Goal: Task Accomplishment & Management: Complete application form

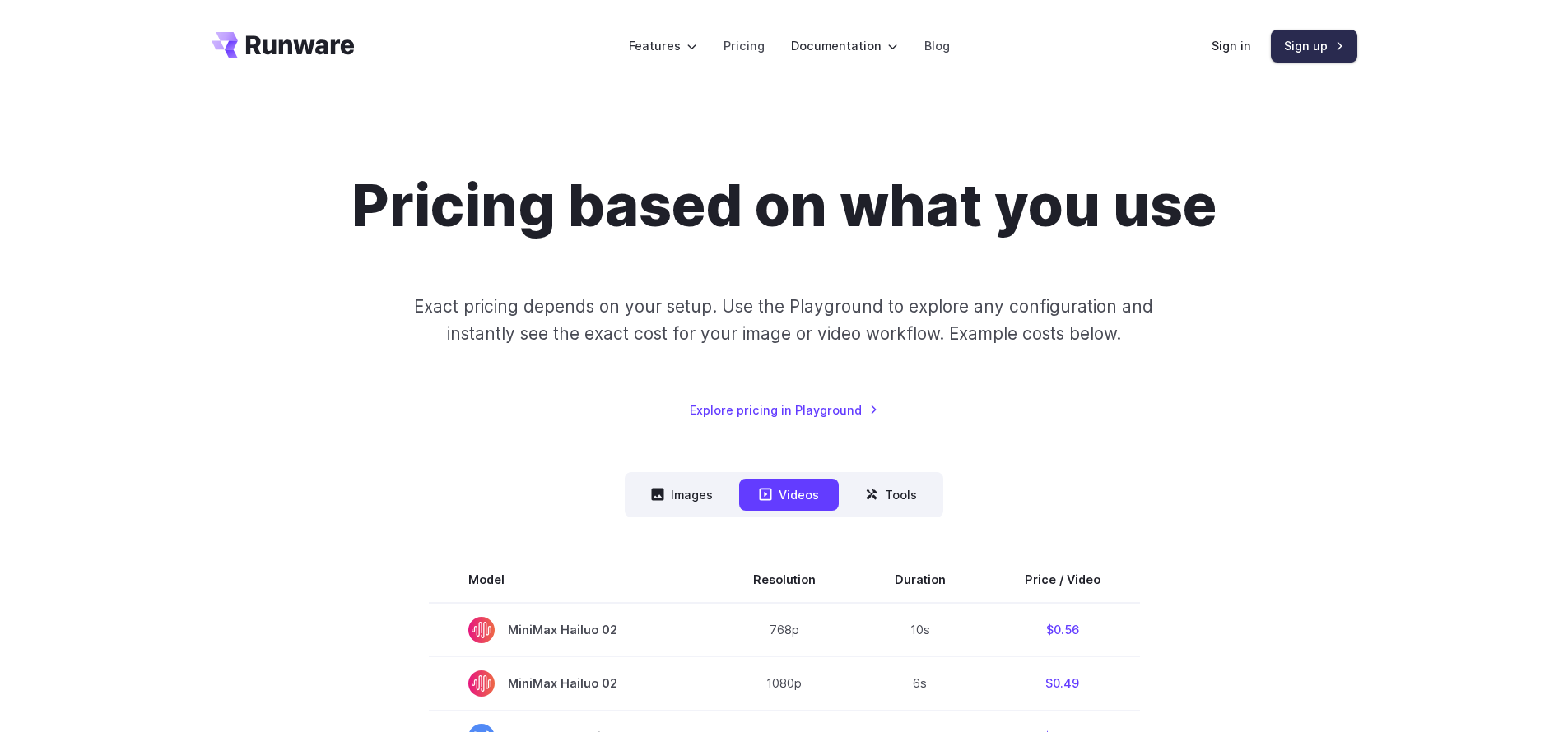
click at [1286, 44] on link "Sign up" at bounding box center [1314, 46] width 86 height 32
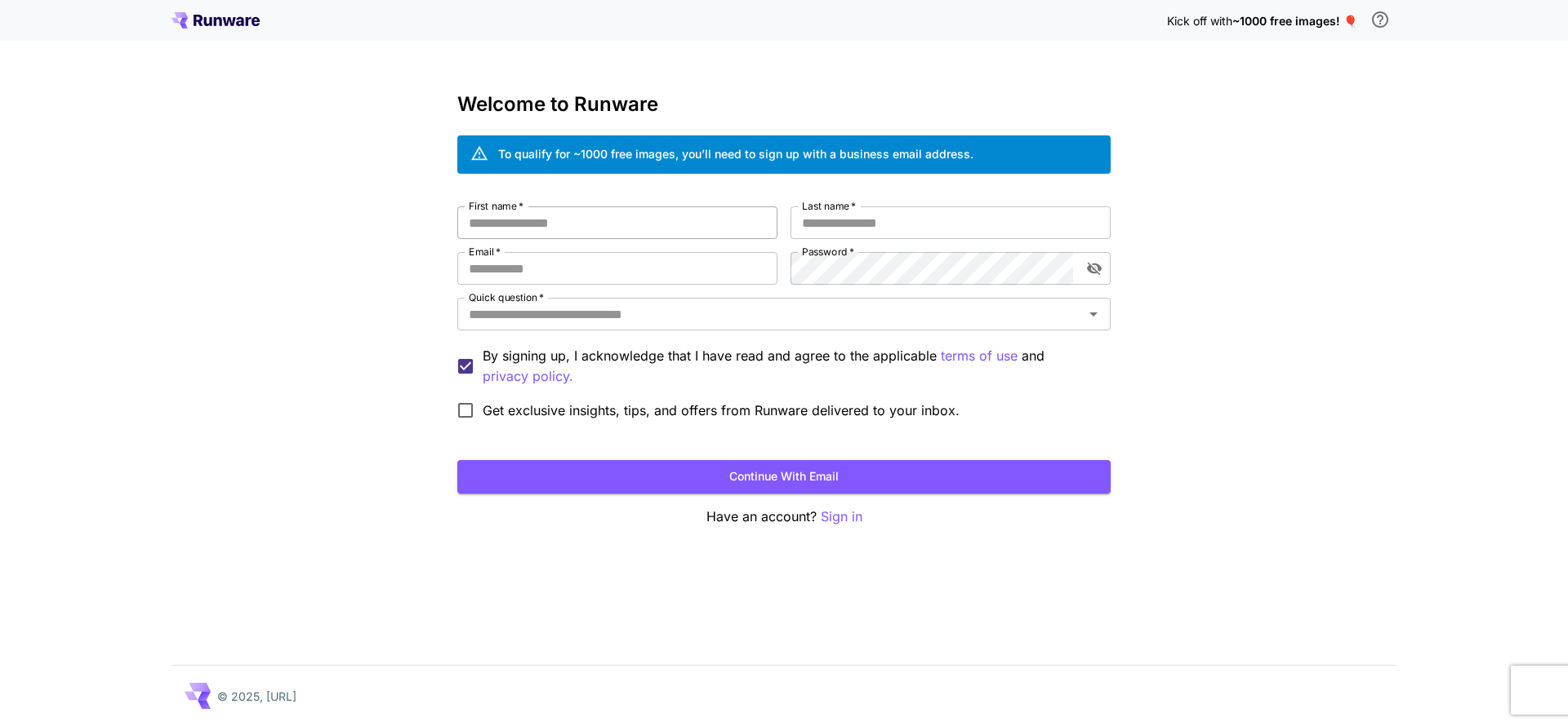
click at [575, 225] on input "First name   *" at bounding box center [617, 222] width 320 height 33
click at [600, 232] on input "First name   *" at bounding box center [617, 222] width 320 height 33
click at [618, 263] on input "Email   *" at bounding box center [617, 268] width 320 height 33
type input "**********"
click at [709, 221] on input "First name   *" at bounding box center [617, 222] width 320 height 33
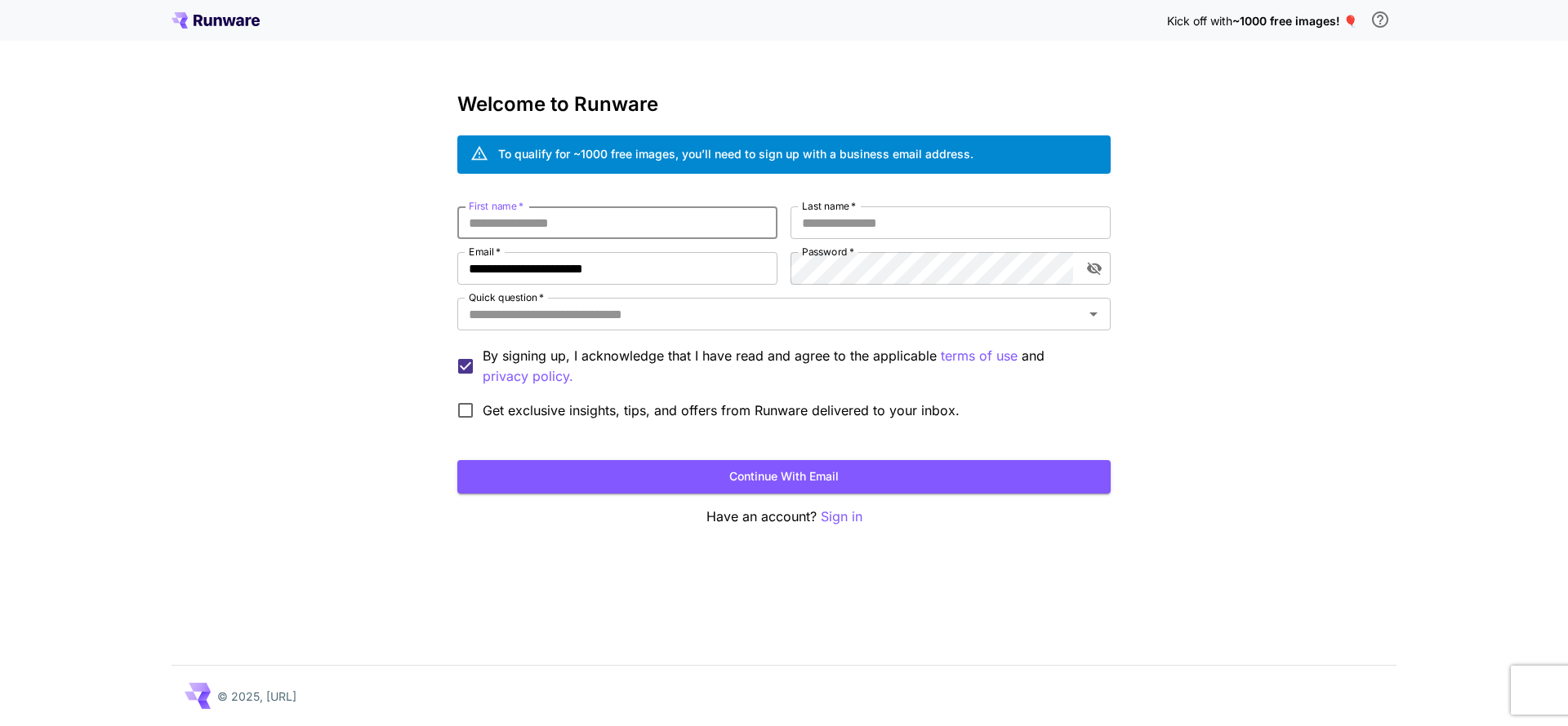
click at [704, 221] on input "First name   *" at bounding box center [617, 222] width 320 height 33
type input "****"
click at [624, 311] on input "Quick question   *" at bounding box center [770, 314] width 616 height 23
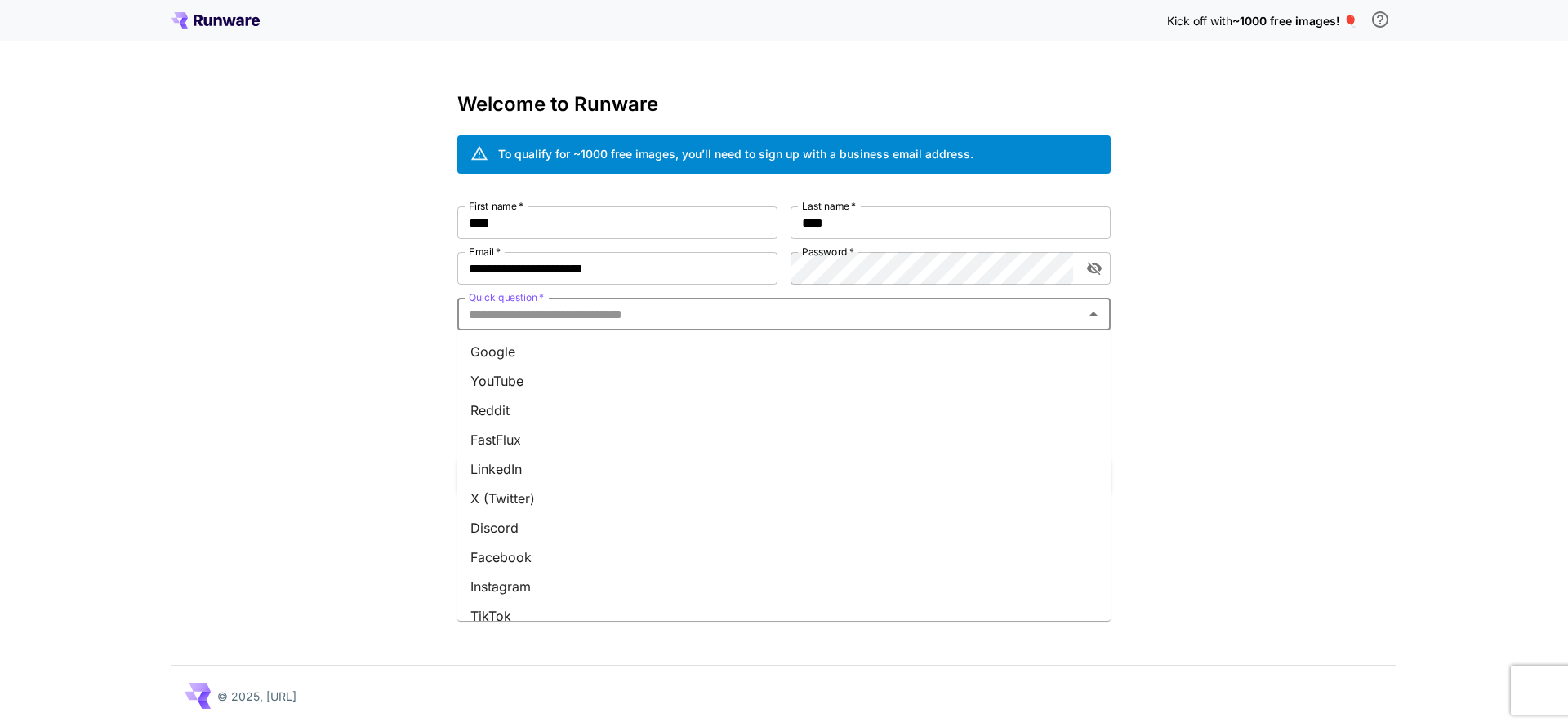
click at [661, 359] on li "Google" at bounding box center [784, 351] width 653 height 29
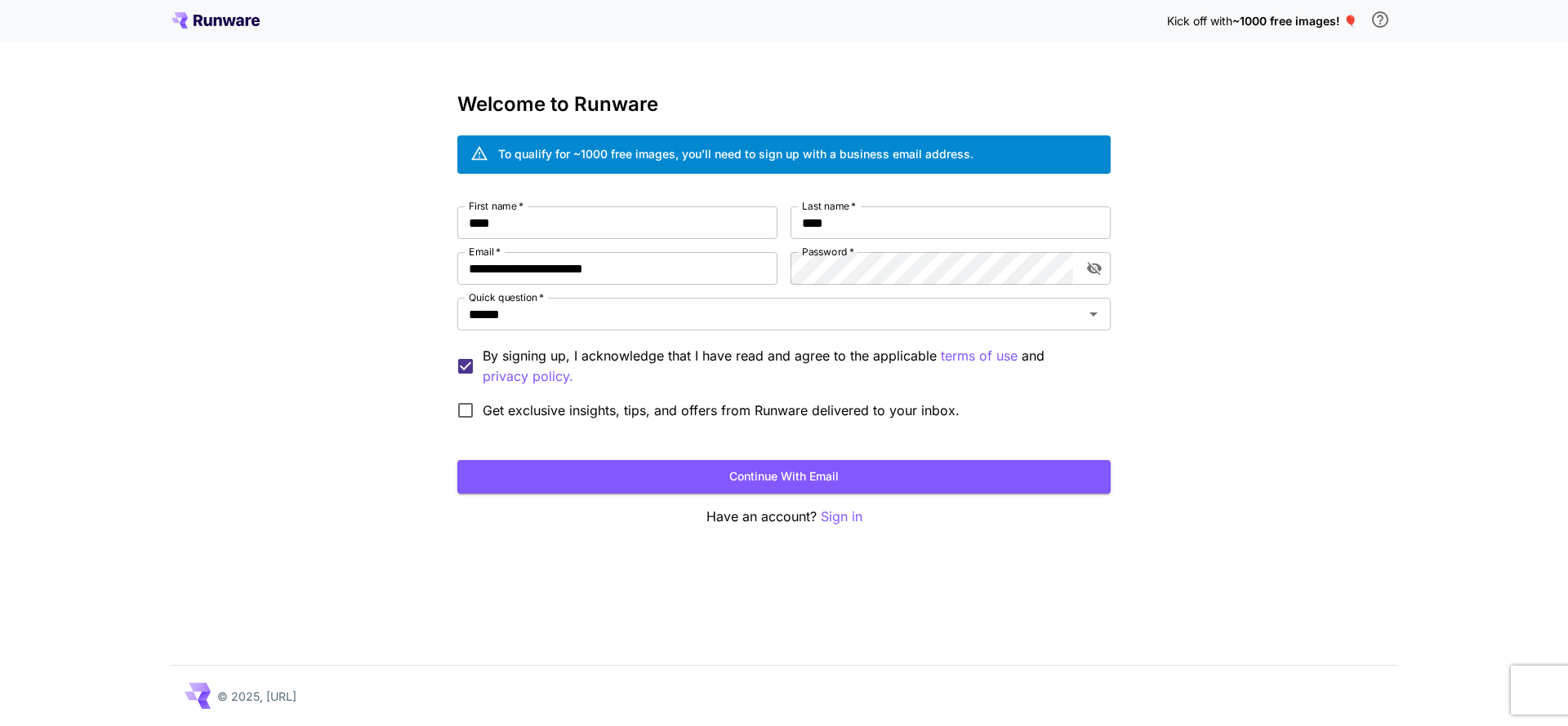
click at [620, 405] on span "Get exclusive insights, tips, and offers from Runware delivered to your inbox." at bounding box center [721, 411] width 477 height 20
click at [731, 471] on button "Continue with email" at bounding box center [784, 476] width 653 height 33
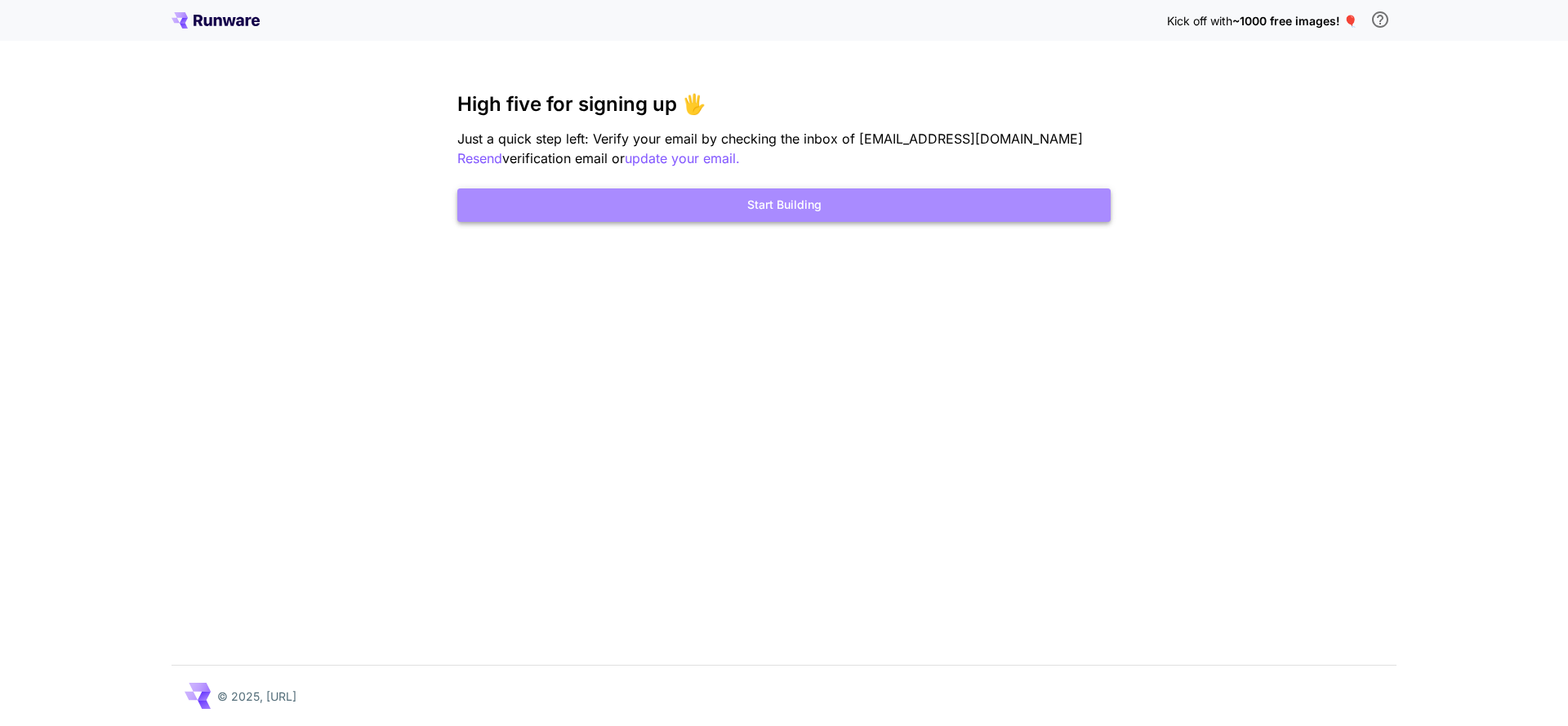
click at [745, 210] on button "Start Building" at bounding box center [784, 204] width 653 height 33
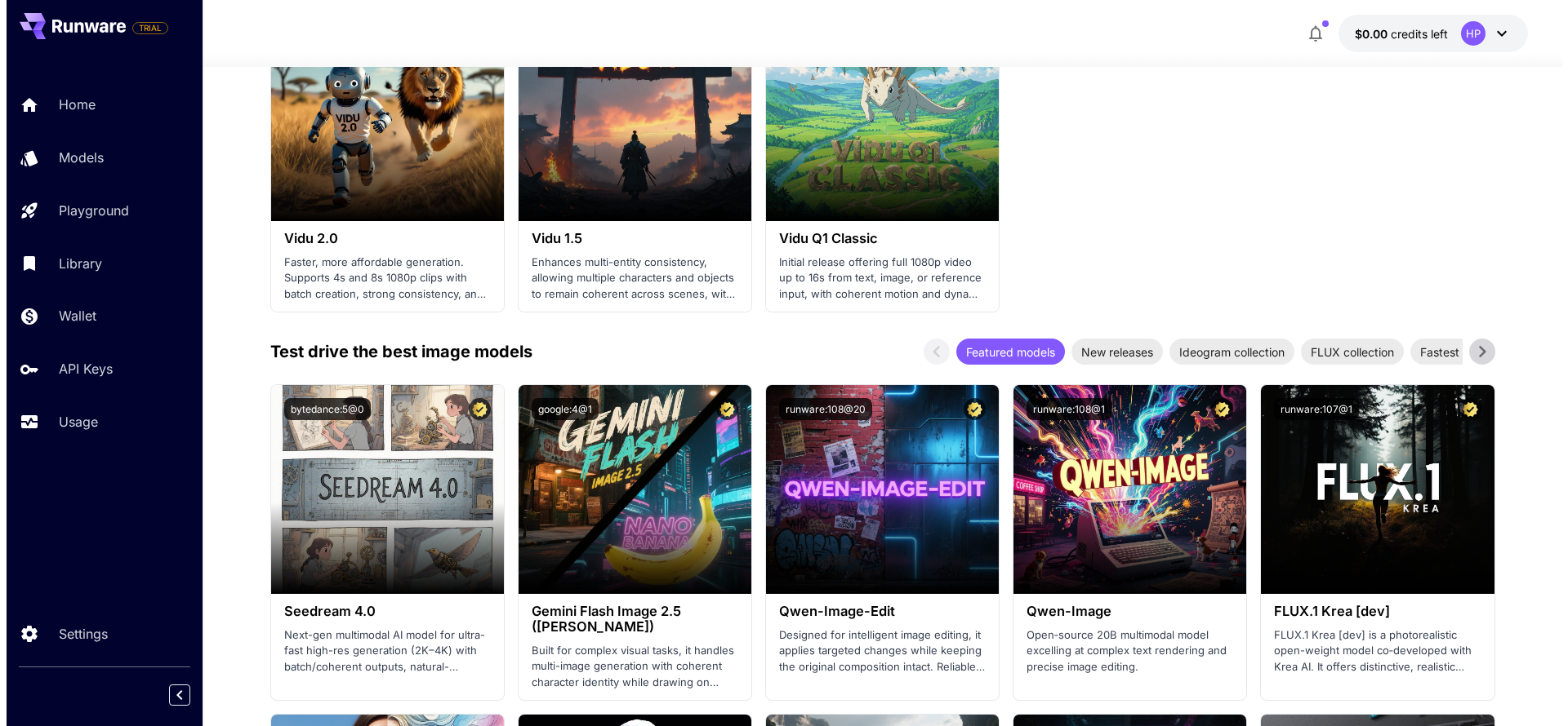
scroll to position [1665, 0]
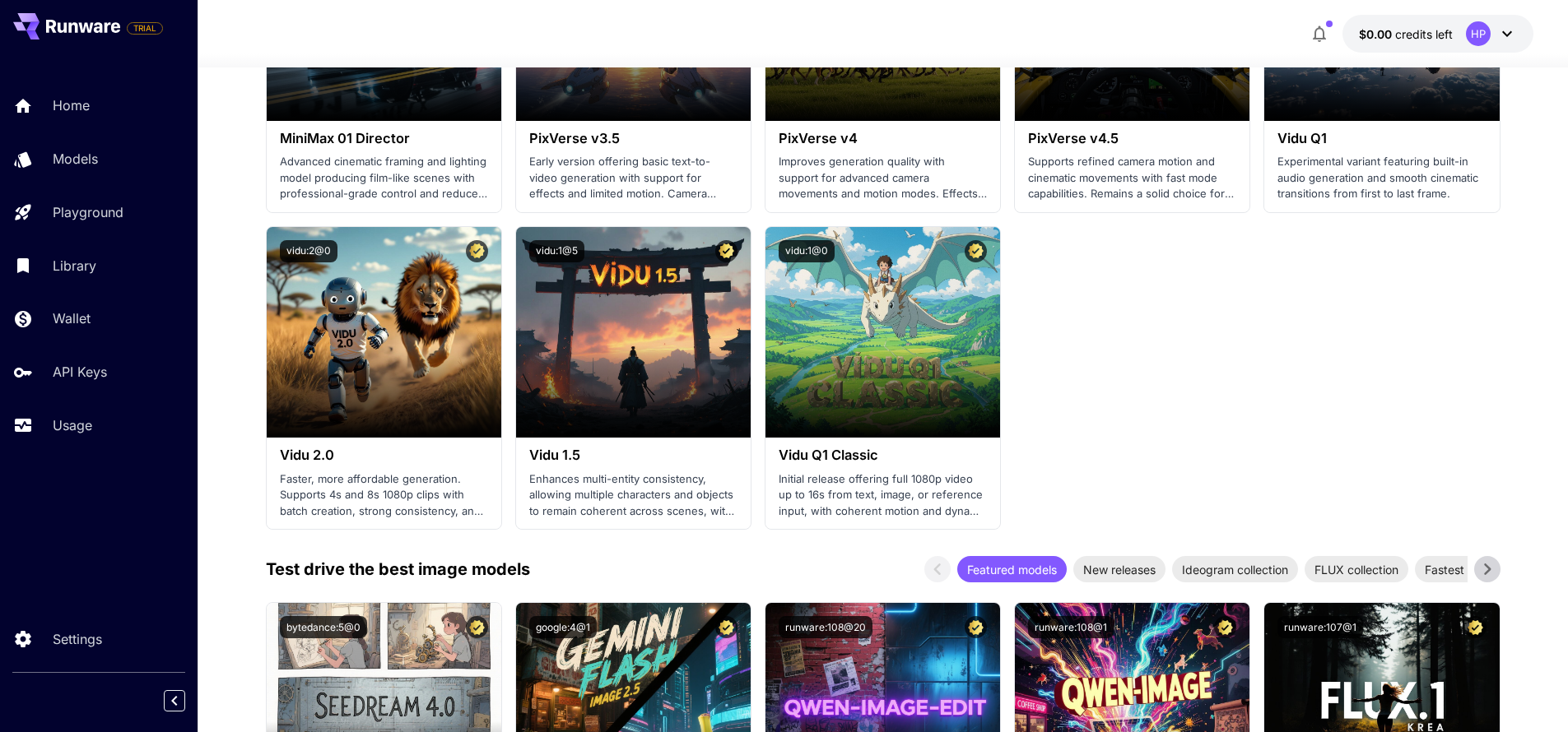
click at [1411, 41] on span "credits left" at bounding box center [1424, 34] width 58 height 14
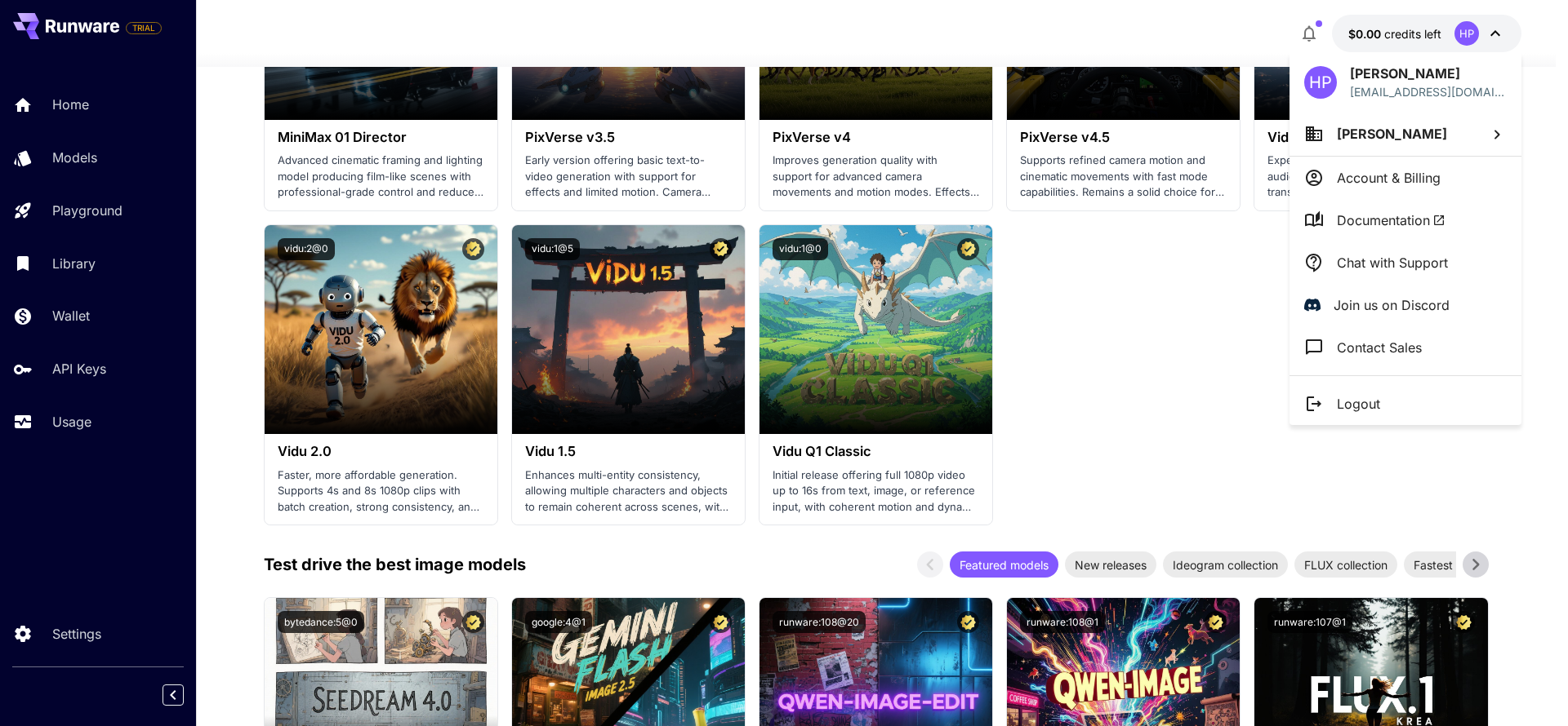
click at [1362, 174] on p "Account & Billing" at bounding box center [1388, 178] width 104 height 20
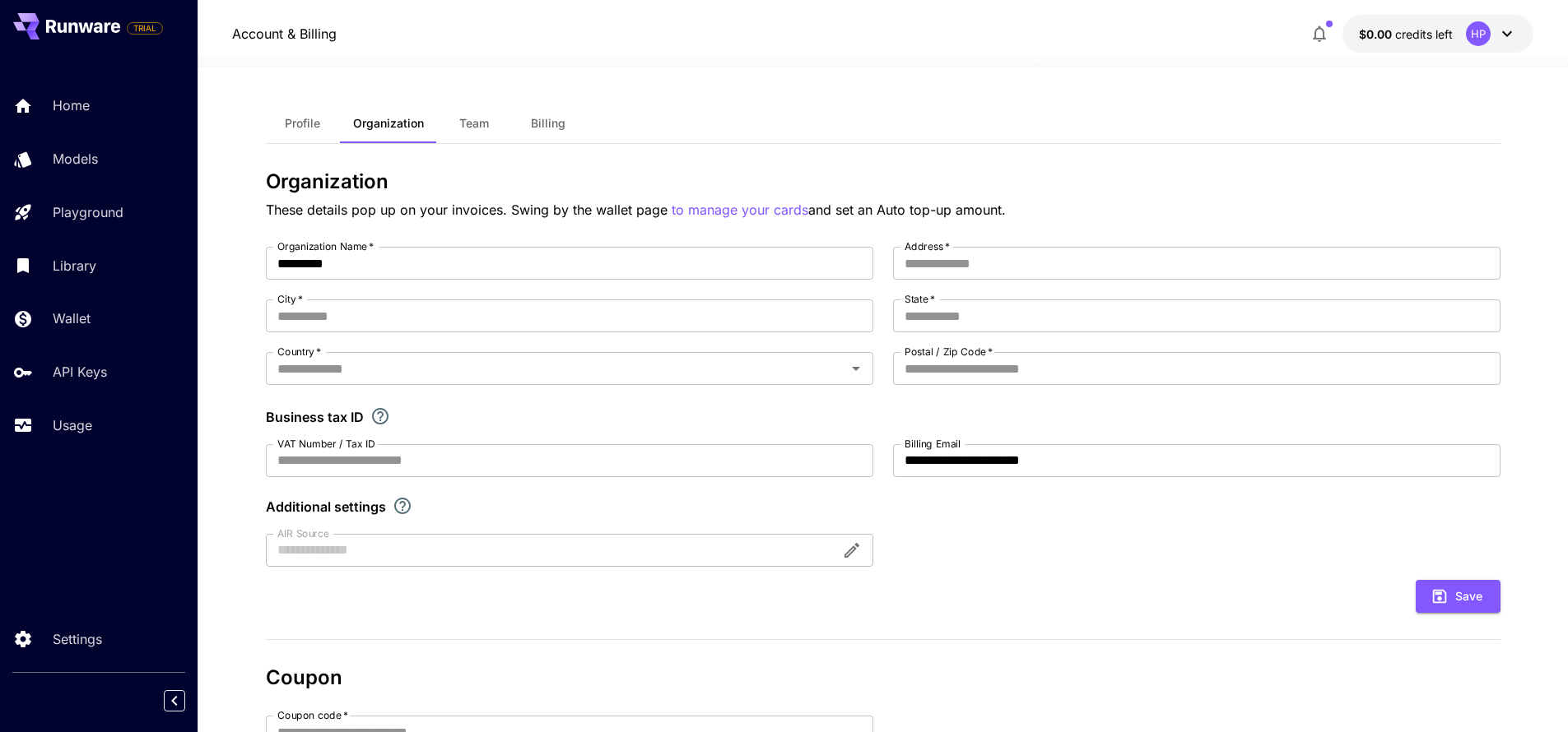
click at [1017, 77] on div "**********" at bounding box center [883, 537] width 1235 height 938
click at [112, 100] on div "Home" at bounding box center [120, 105] width 129 height 20
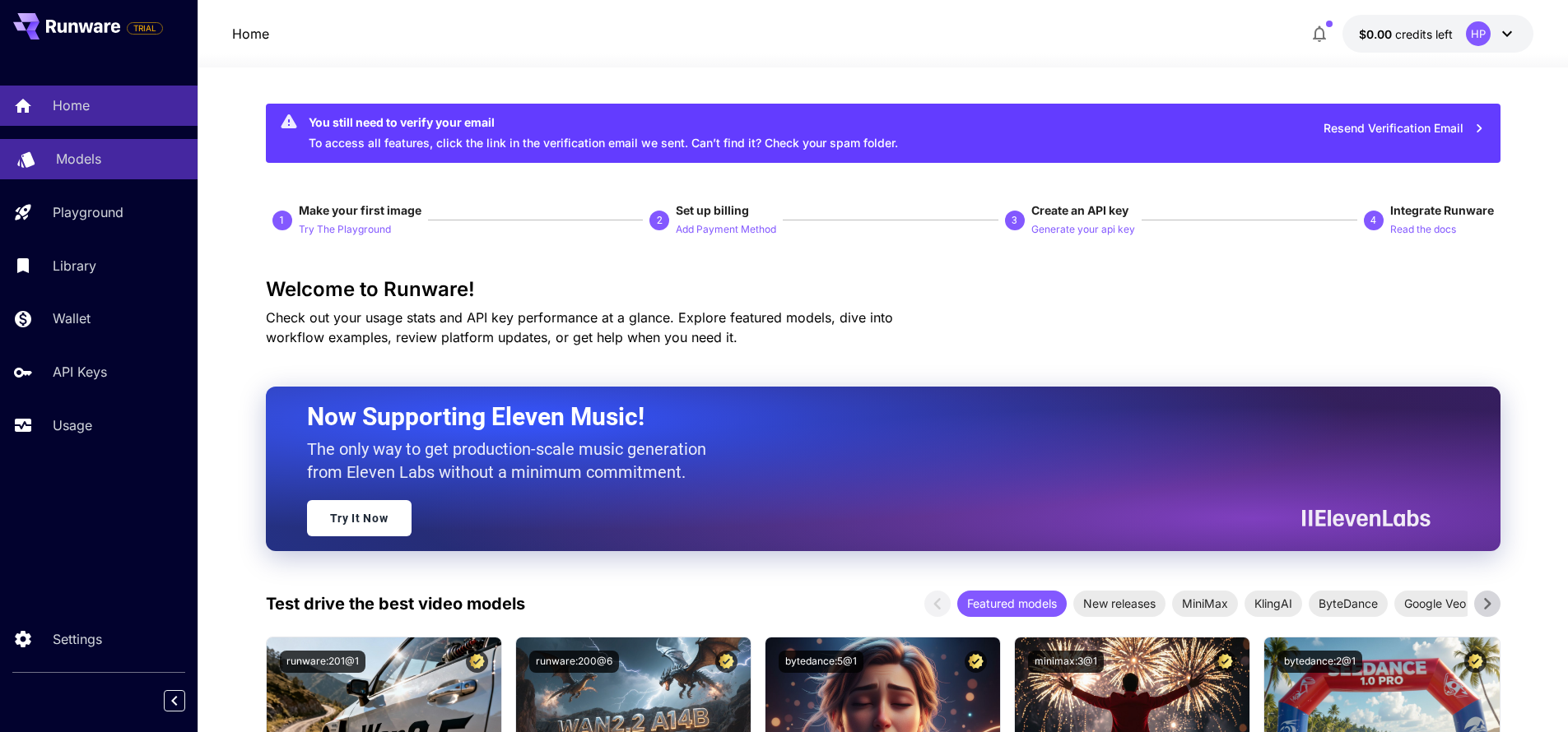
click at [119, 149] on div "Models" at bounding box center [120, 158] width 129 height 20
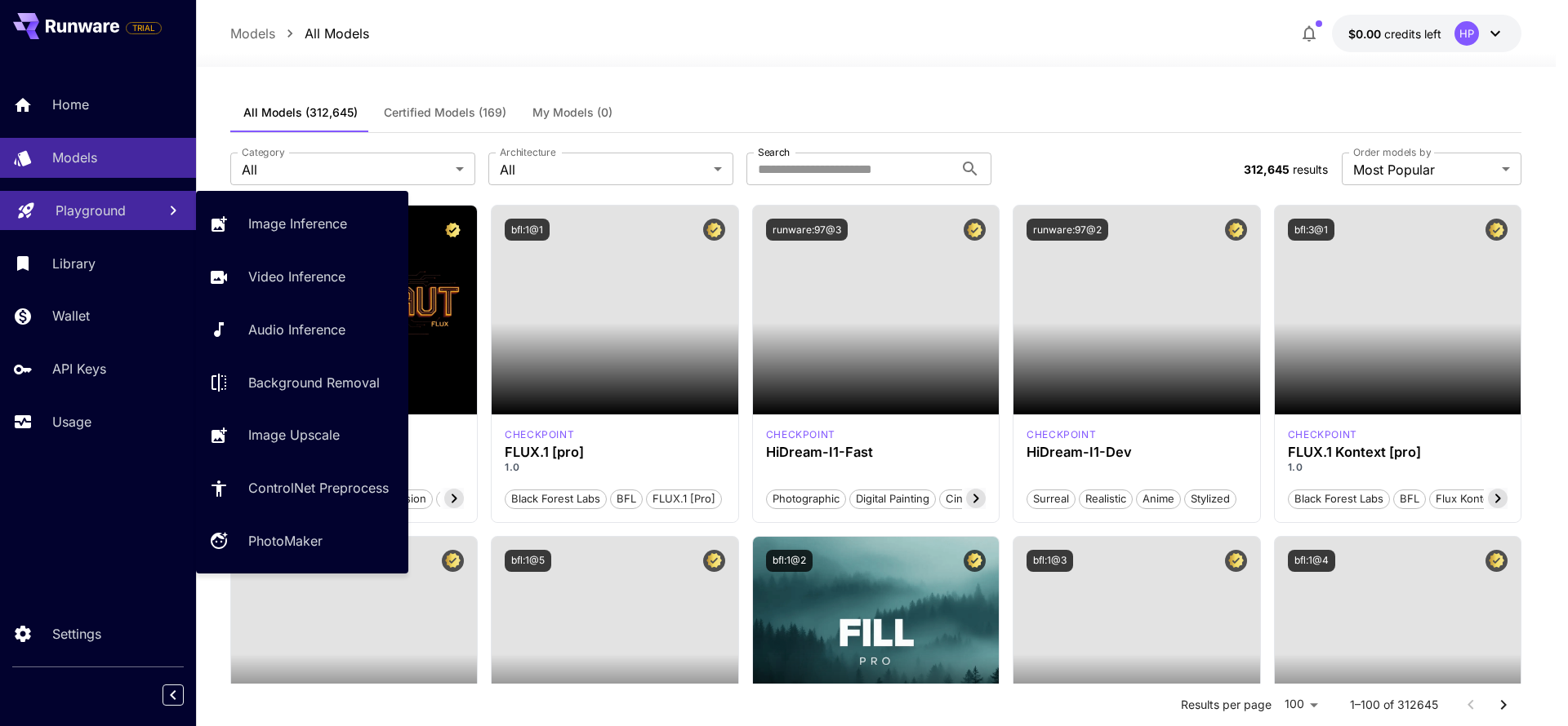
click at [120, 196] on link "Playground" at bounding box center [97, 211] width 196 height 40
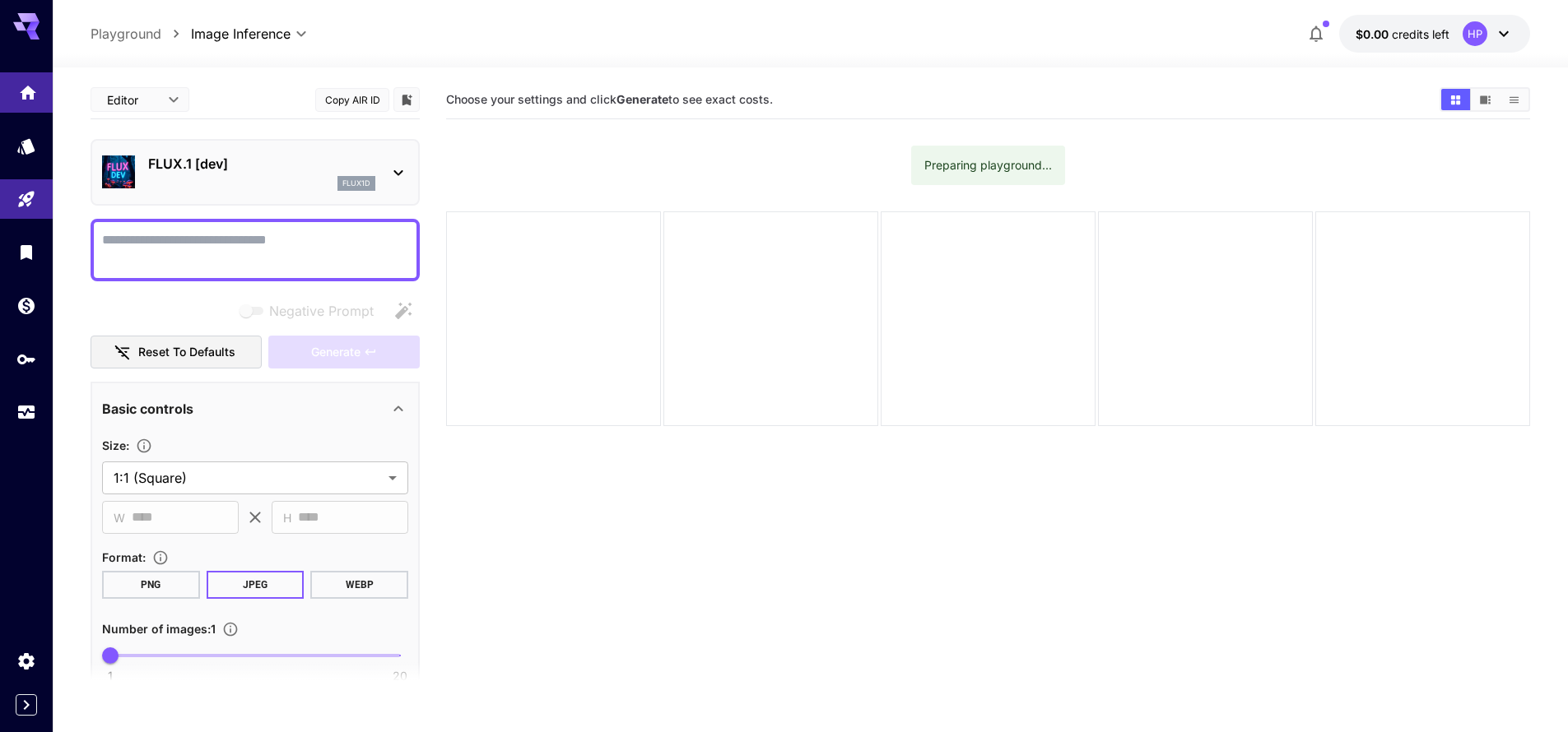
click at [23, 91] on icon "Home" at bounding box center [28, 88] width 16 height 14
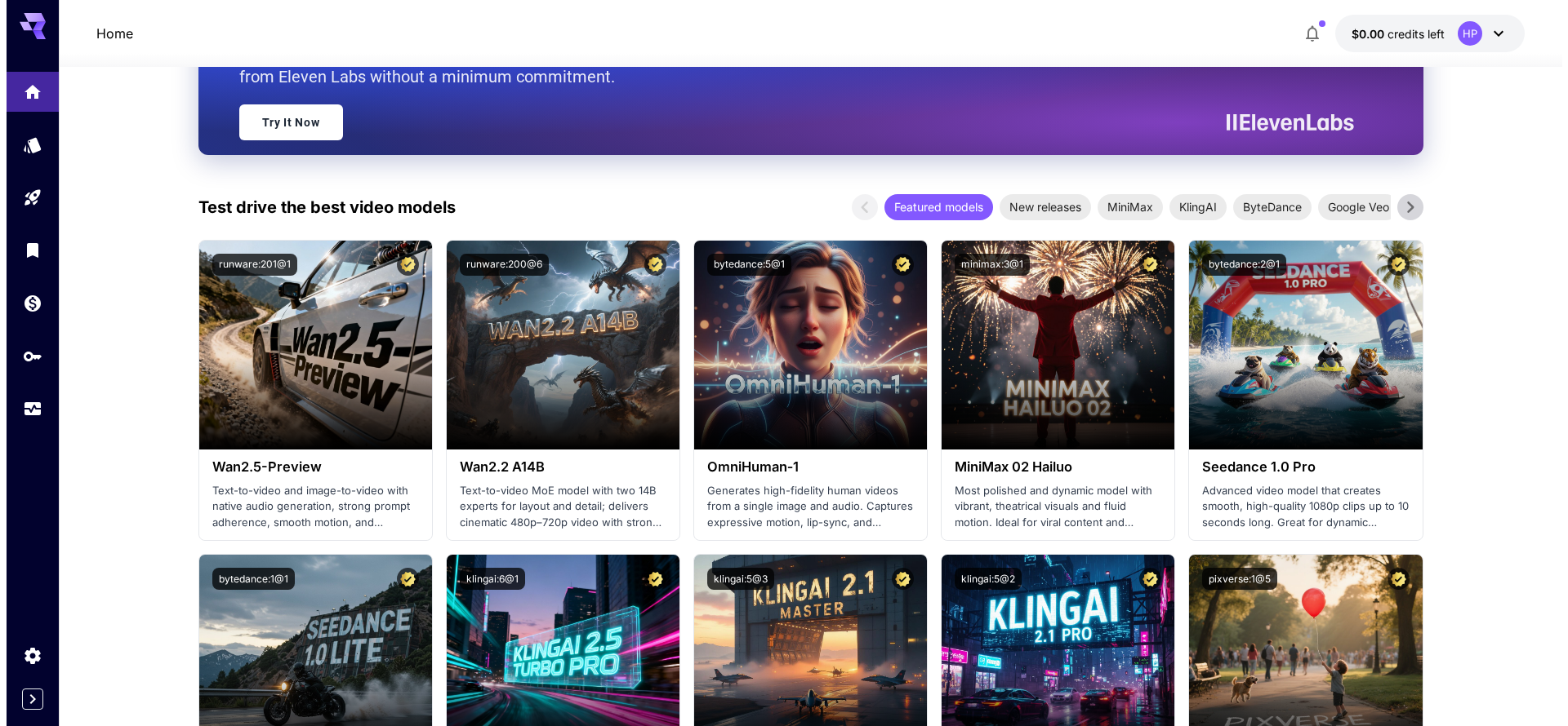
scroll to position [294, 0]
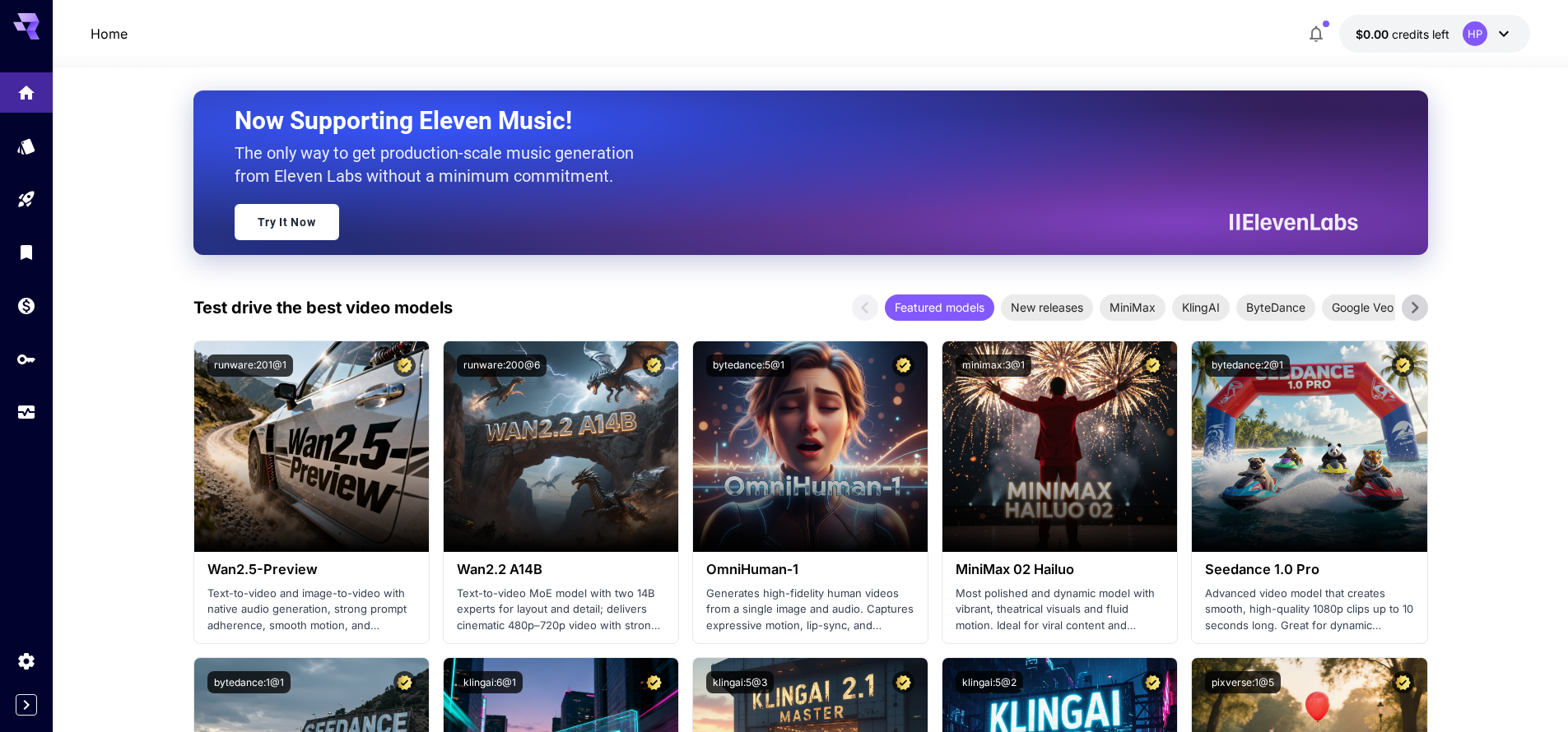
click at [1494, 32] on icon at bounding box center [1504, 34] width 20 height 20
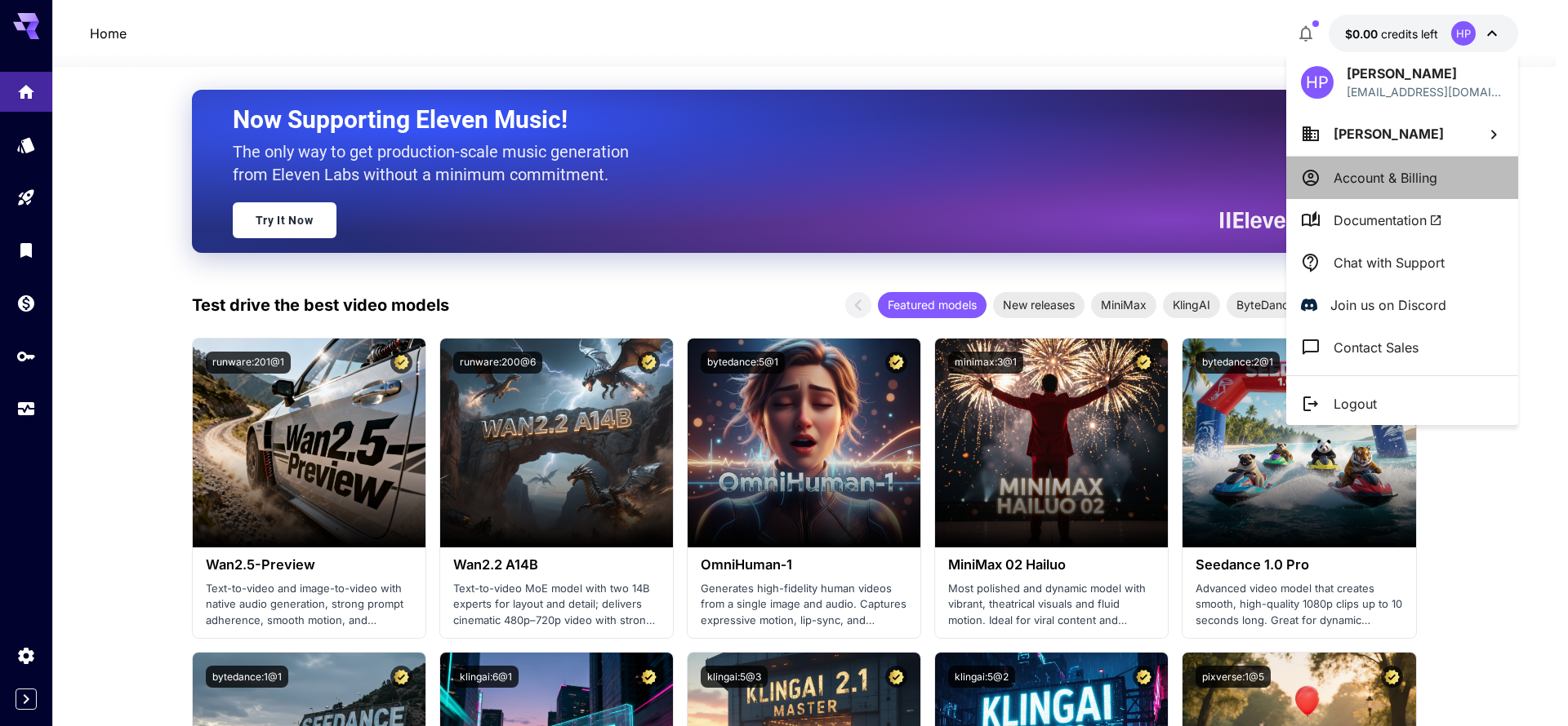
click at [1388, 183] on p "Account & Billing" at bounding box center [1385, 178] width 104 height 20
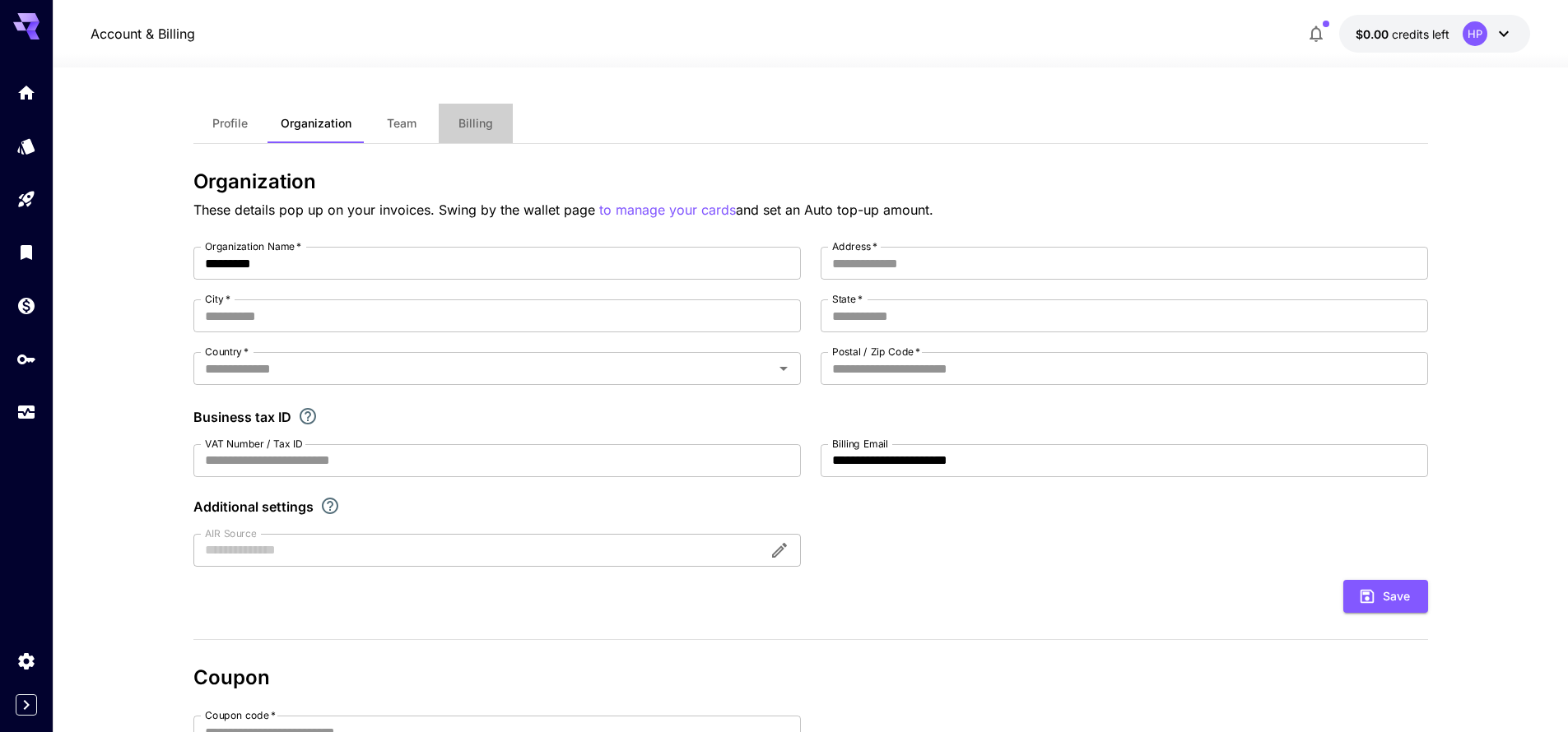
click at [485, 123] on span "Billing" at bounding box center [476, 123] width 34 height 14
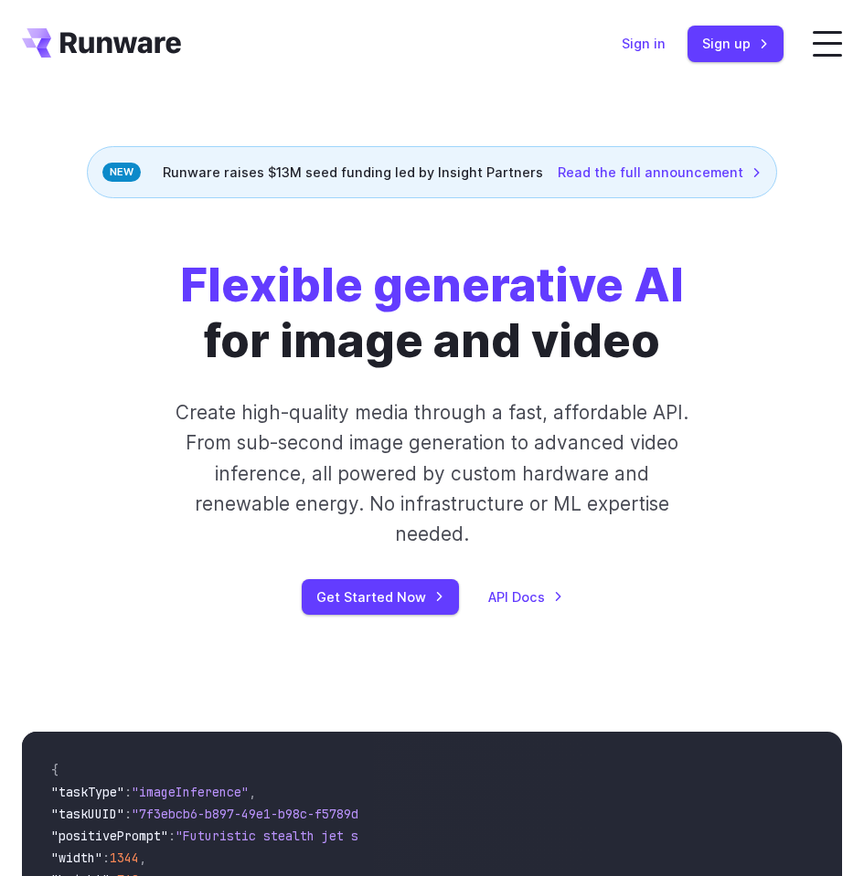
click at [665, 50] on link "Sign in" at bounding box center [643, 43] width 44 height 21
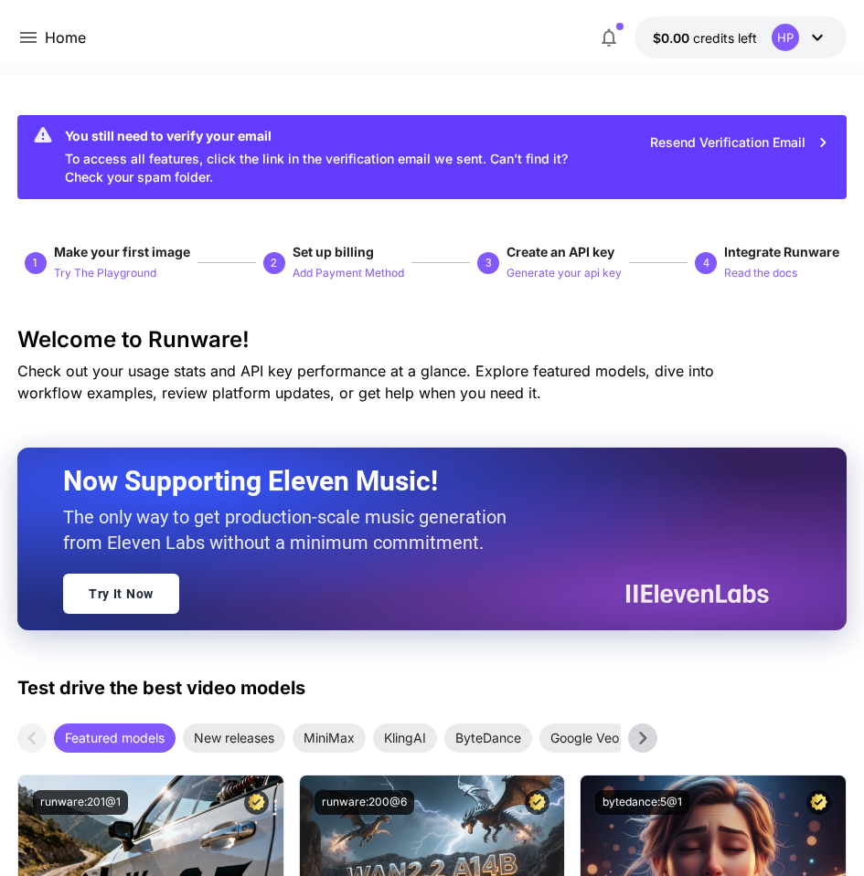
click at [319, 72] on div at bounding box center [432, 64] width 864 height 22
click at [132, 270] on p "Try The Playground" at bounding box center [105, 273] width 102 height 17
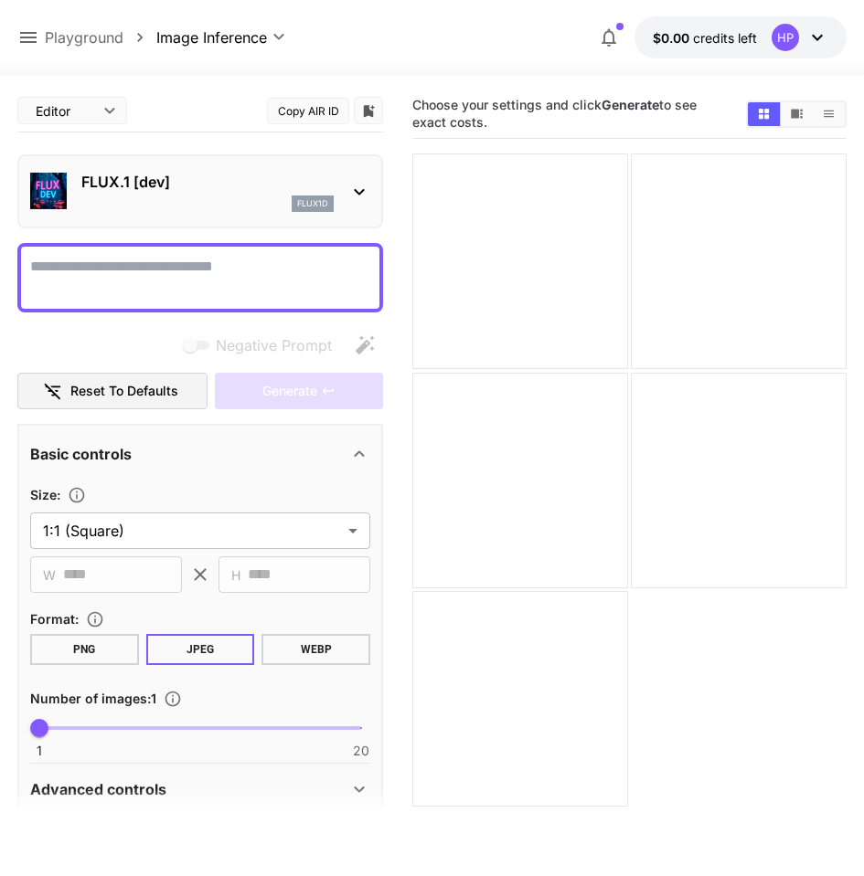
click at [172, 199] on div "flux1d" at bounding box center [207, 204] width 252 height 16
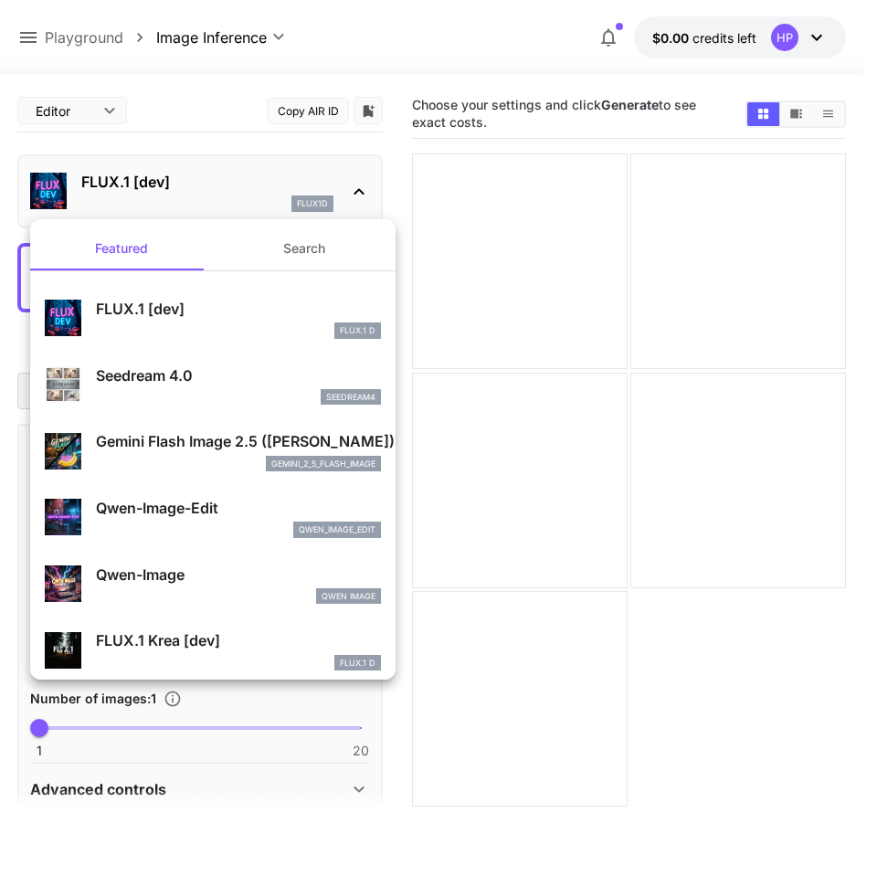
click at [204, 432] on p "Gemini Flash Image 2.5 ([PERSON_NAME])" at bounding box center [238, 441] width 285 height 22
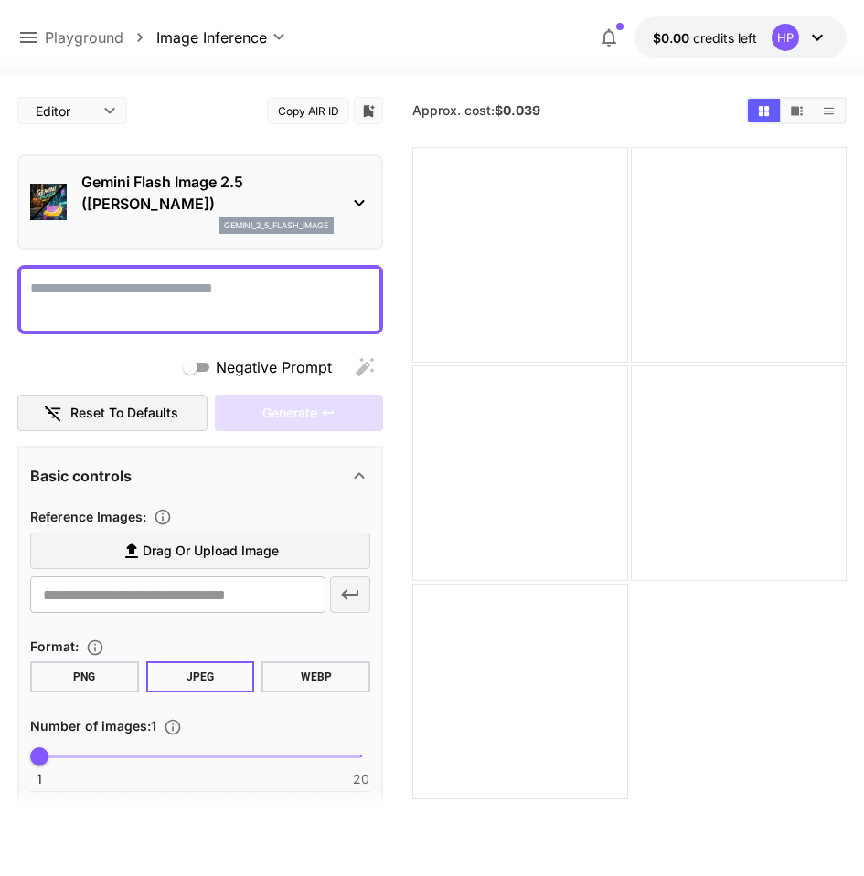
click at [154, 206] on p "Gemini Flash Image 2.5 ([PERSON_NAME])" at bounding box center [207, 193] width 252 height 44
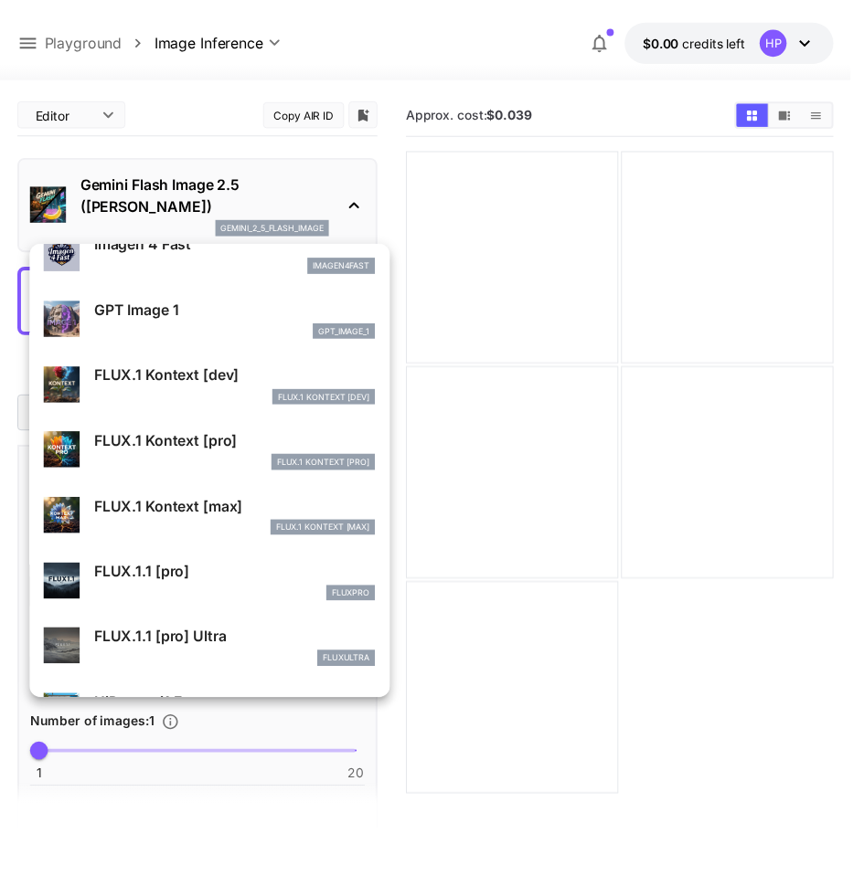
scroll to position [1040, 0]
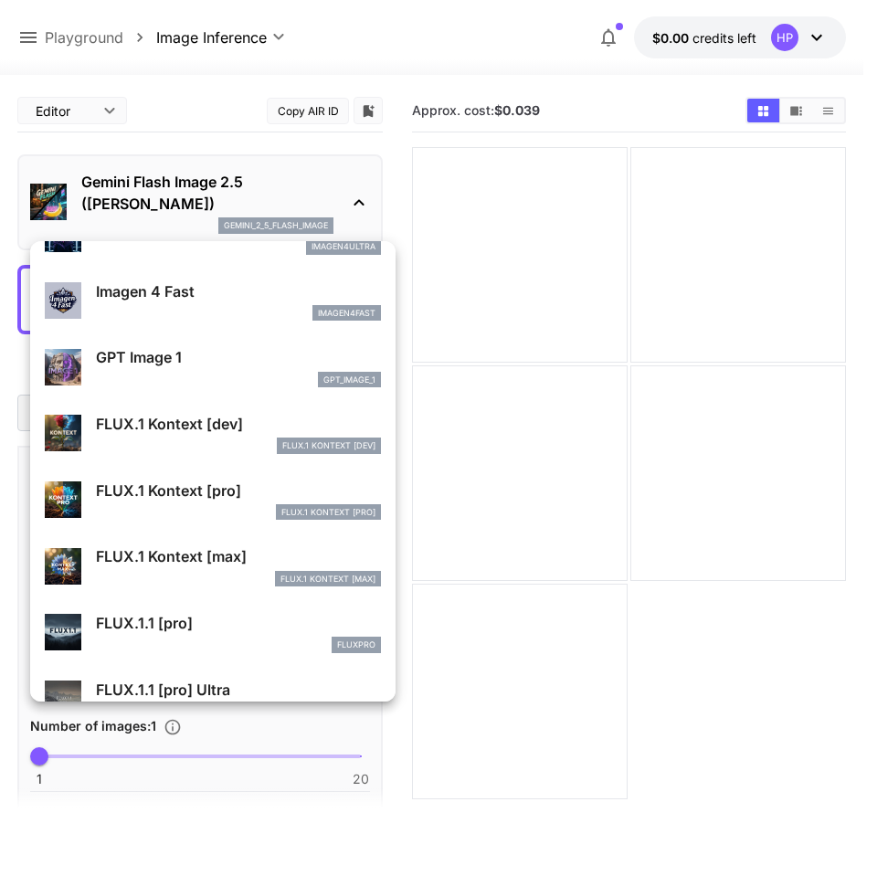
click at [161, 83] on div at bounding box center [438, 438] width 877 height 876
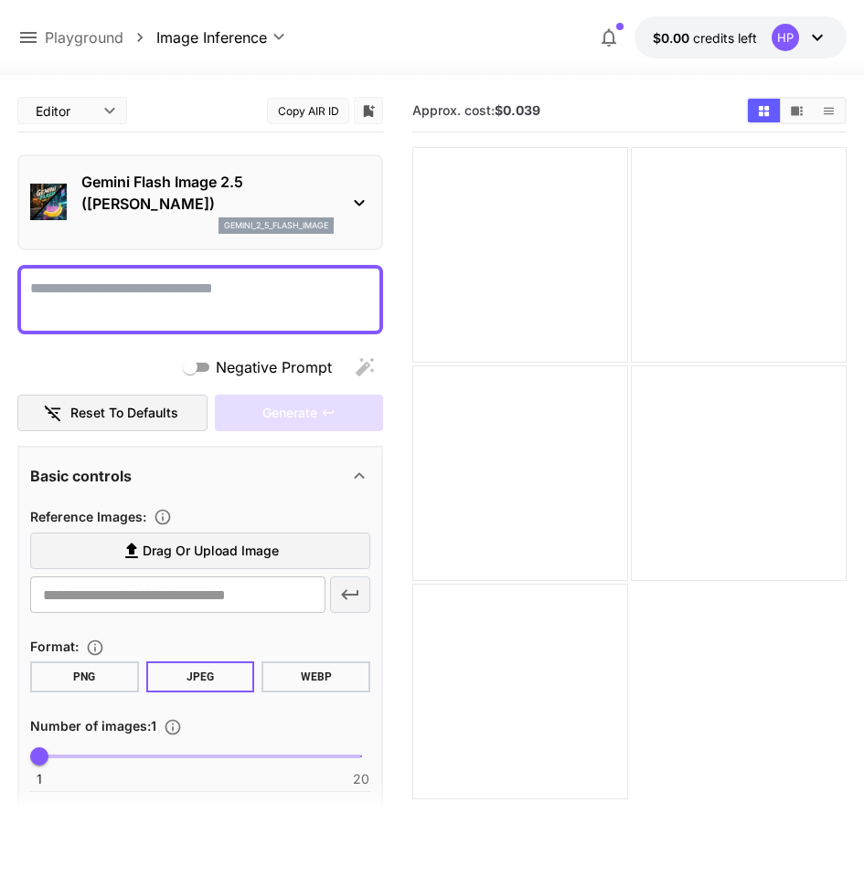
click at [101, 32] on p "Playground" at bounding box center [84, 38] width 79 height 22
click at [89, 43] on p "Playground" at bounding box center [84, 38] width 79 height 22
click at [26, 27] on icon at bounding box center [28, 38] width 22 height 22
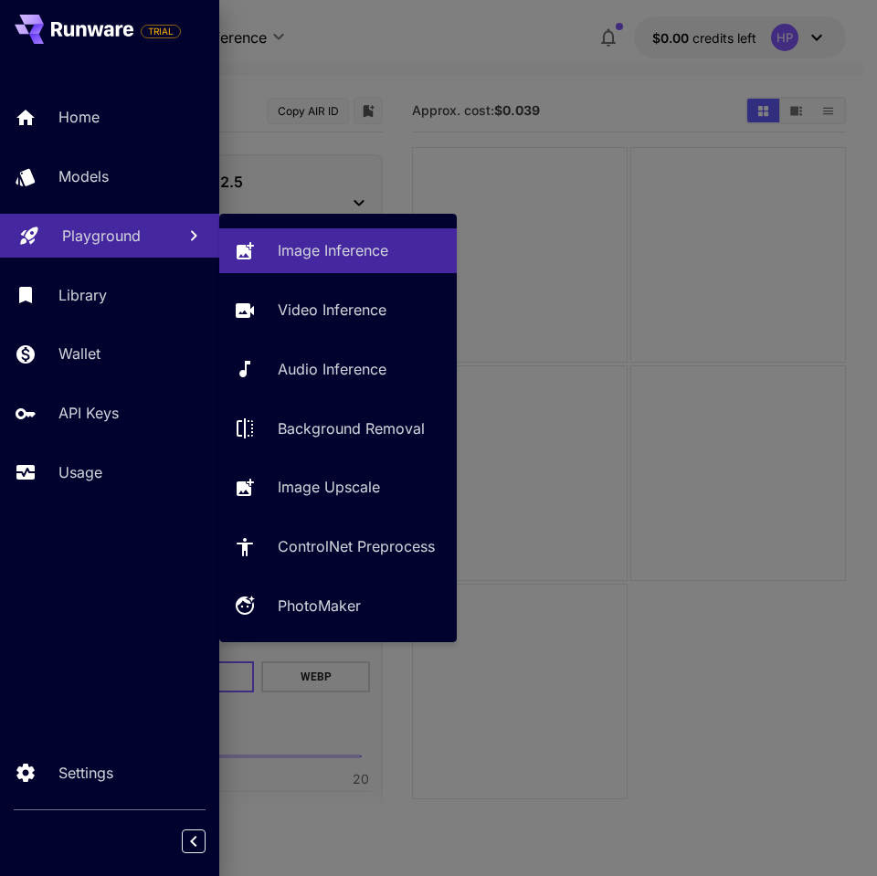
click at [117, 236] on p "Playground" at bounding box center [101, 236] width 79 height 22
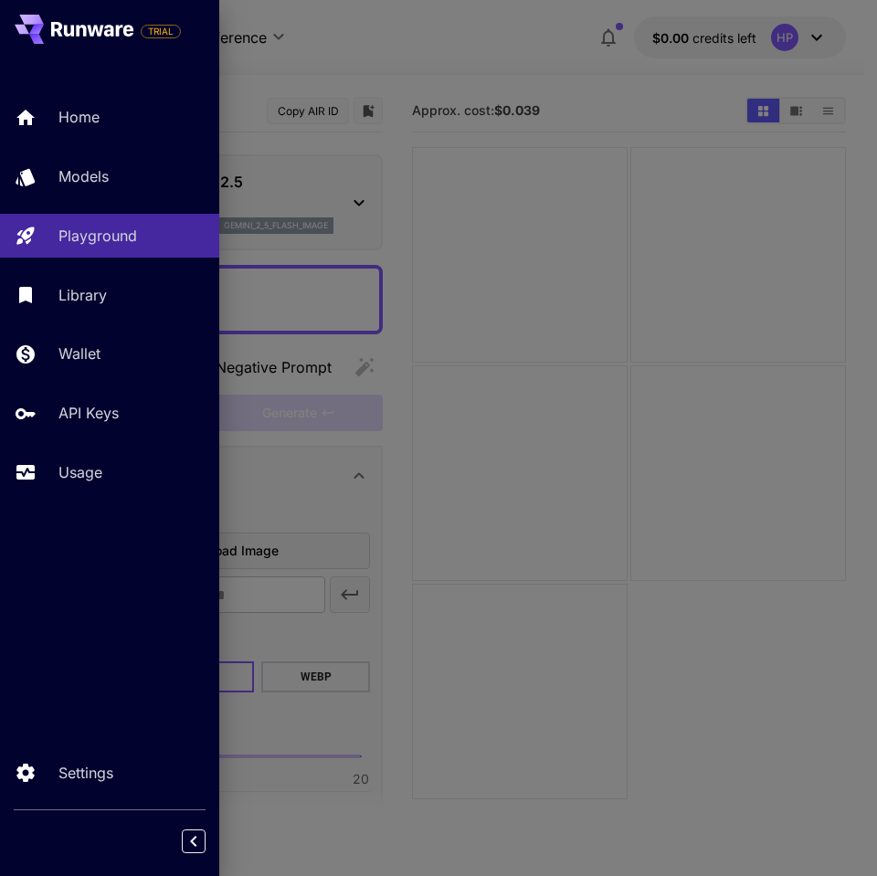
click at [262, 130] on div at bounding box center [438, 438] width 877 height 876
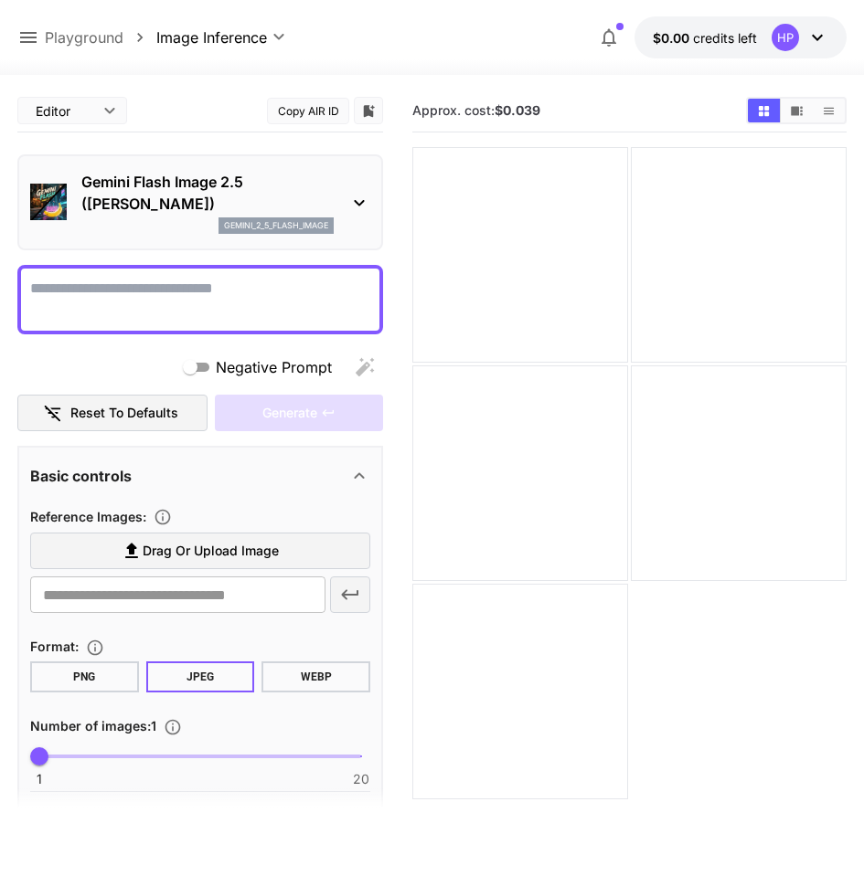
click at [36, 32] on icon at bounding box center [28, 38] width 22 height 22
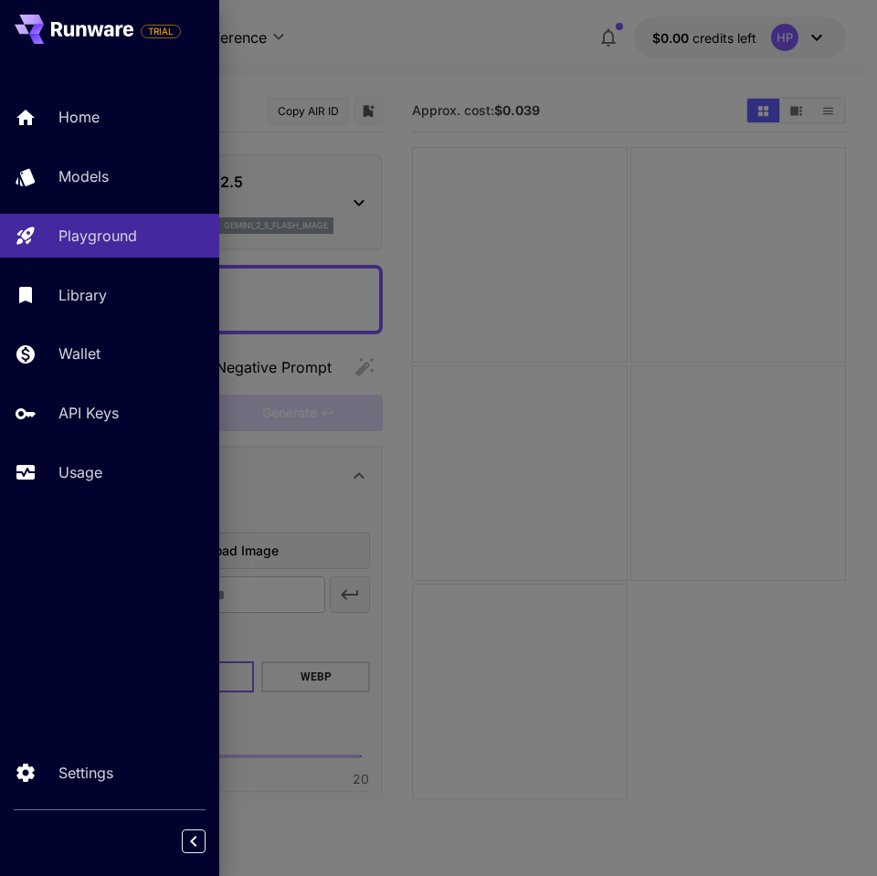
click at [66, 25] on icon at bounding box center [92, 29] width 82 height 15
click at [85, 31] on icon at bounding box center [81, 31] width 10 height 12
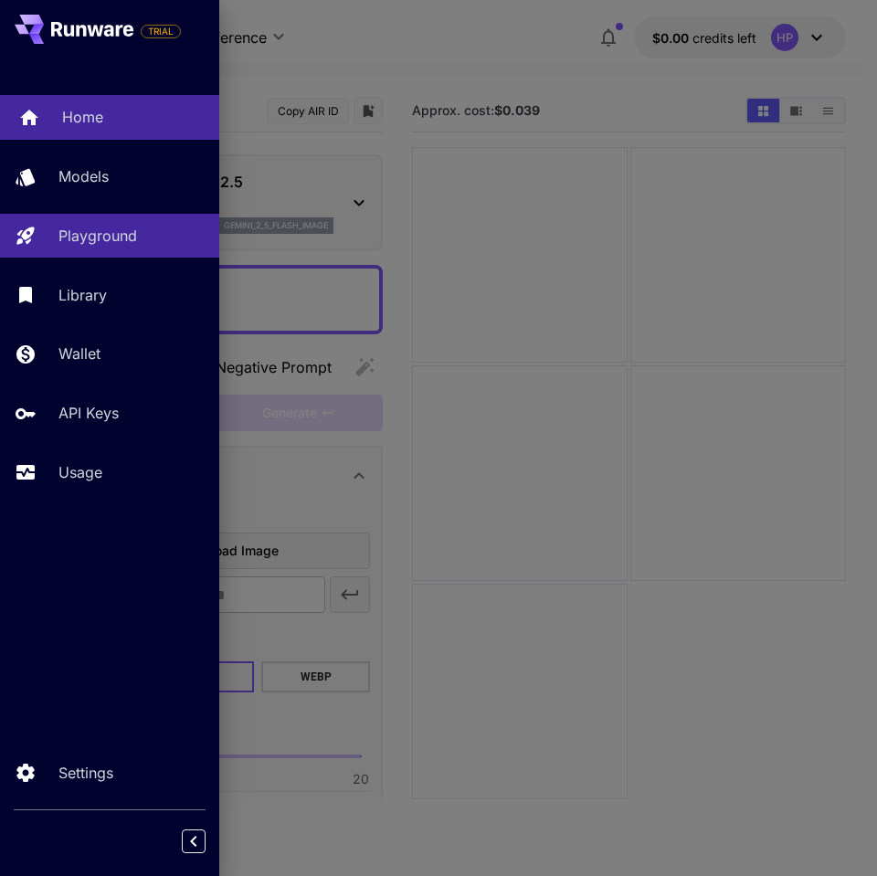
click at [102, 131] on link "Home" at bounding box center [109, 117] width 219 height 45
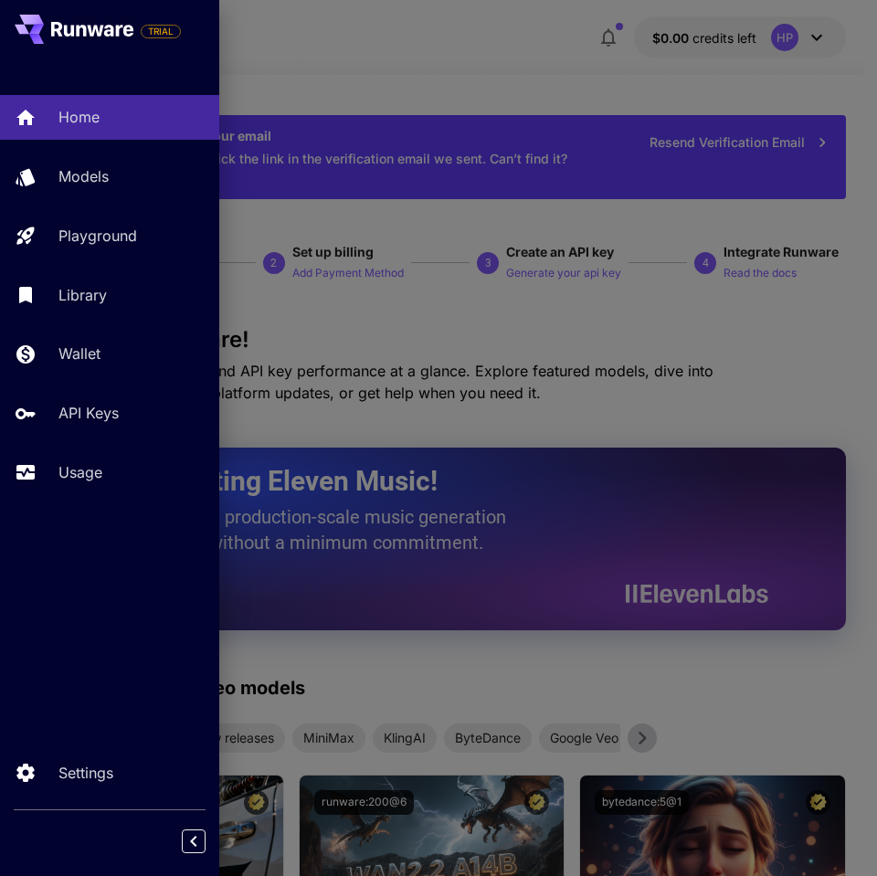
click at [295, 81] on div at bounding box center [438, 438] width 877 height 876
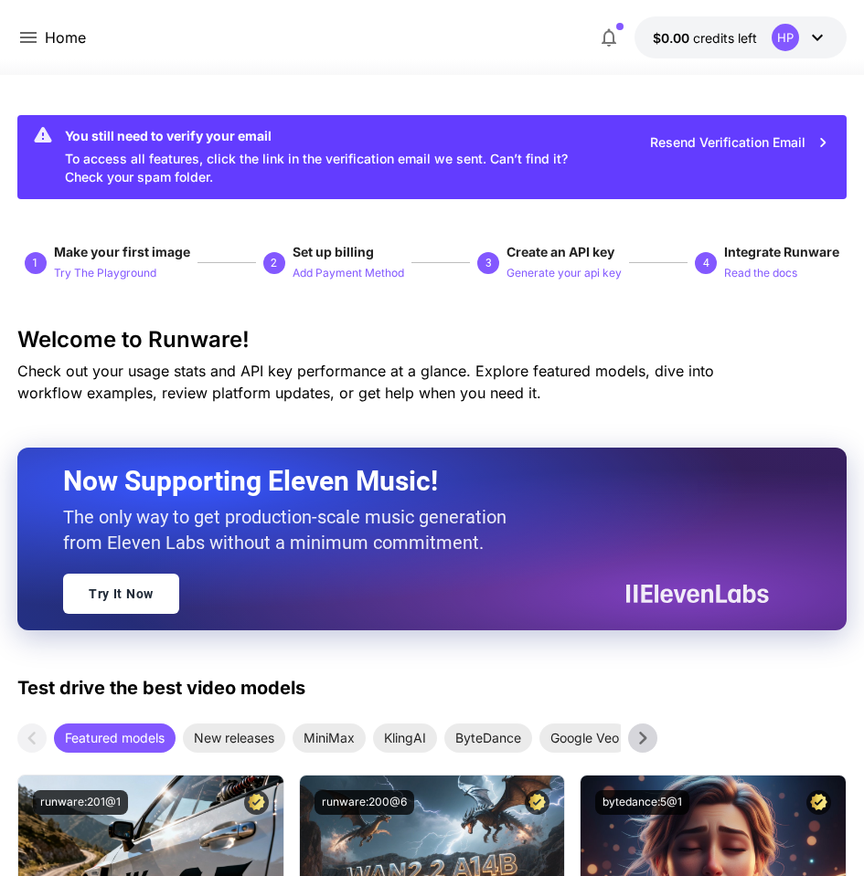
click at [38, 39] on icon at bounding box center [28, 38] width 22 height 22
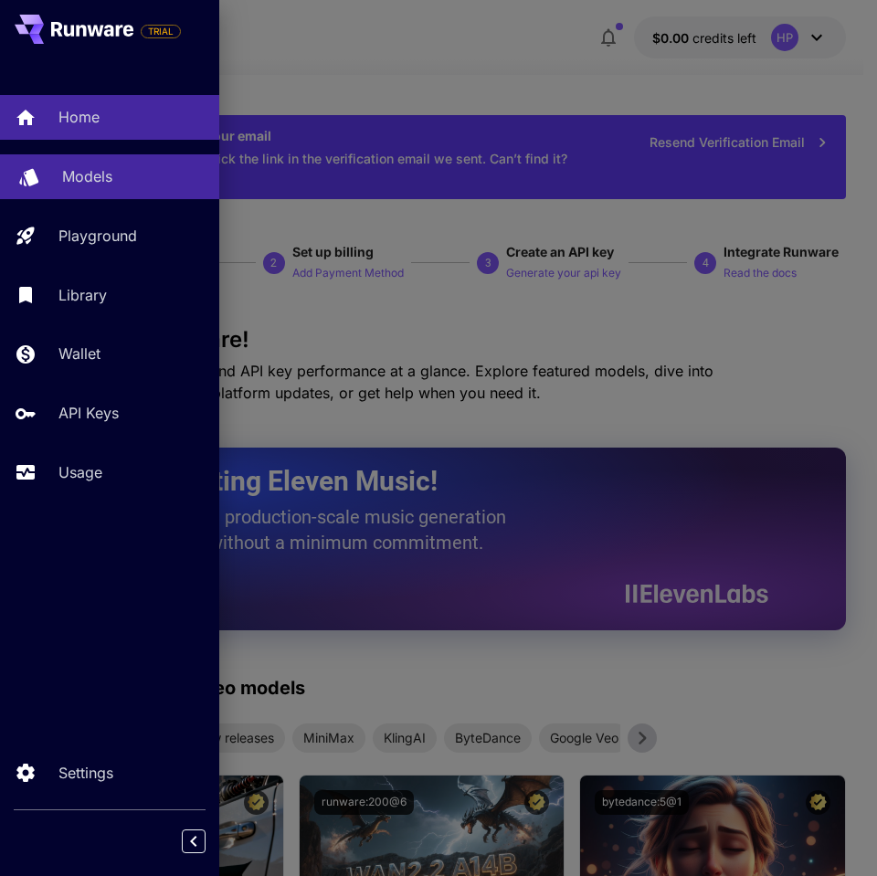
click at [127, 184] on div "Models" at bounding box center [133, 176] width 143 height 22
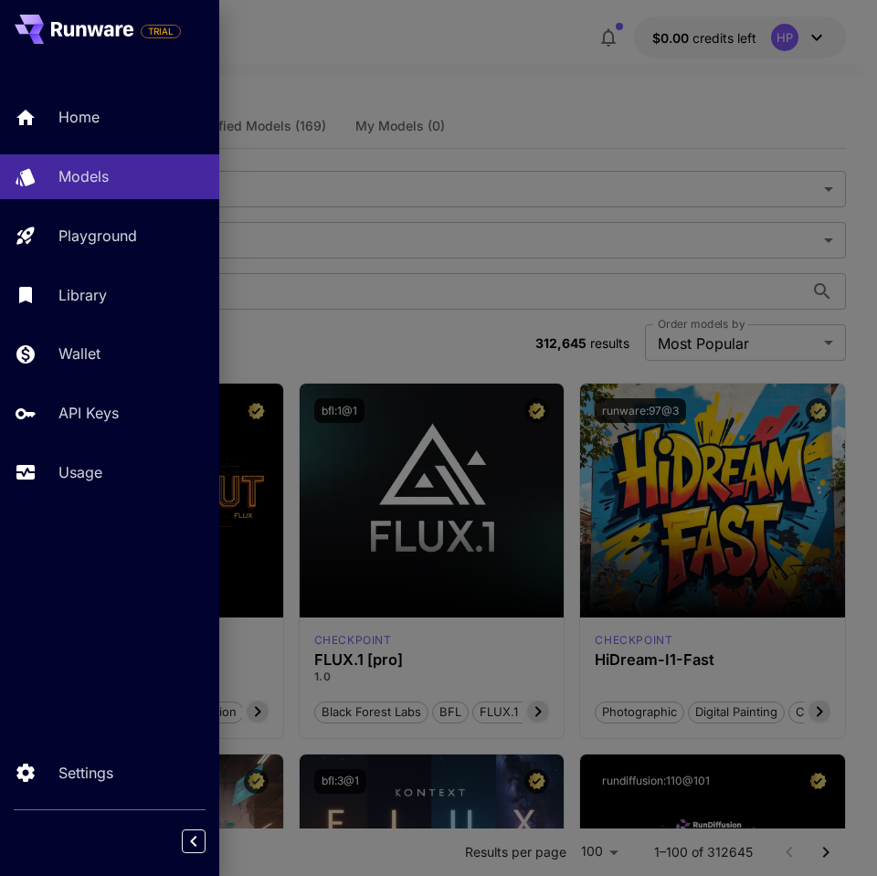
click at [395, 174] on div at bounding box center [438, 438] width 877 height 876
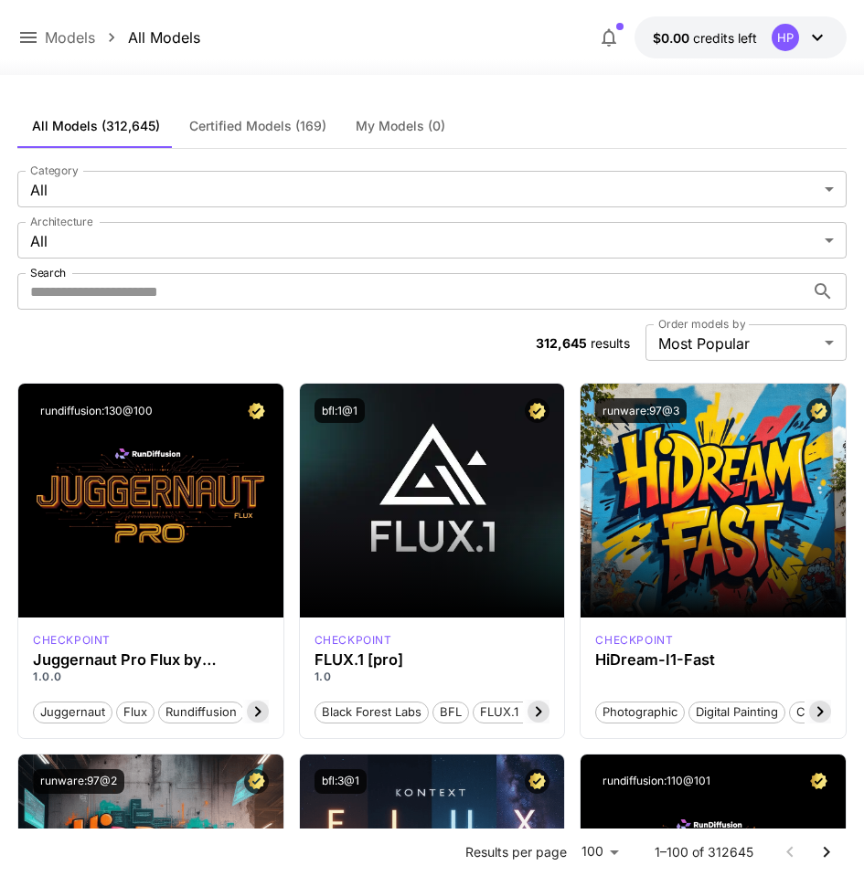
click at [38, 43] on icon at bounding box center [28, 38] width 22 height 22
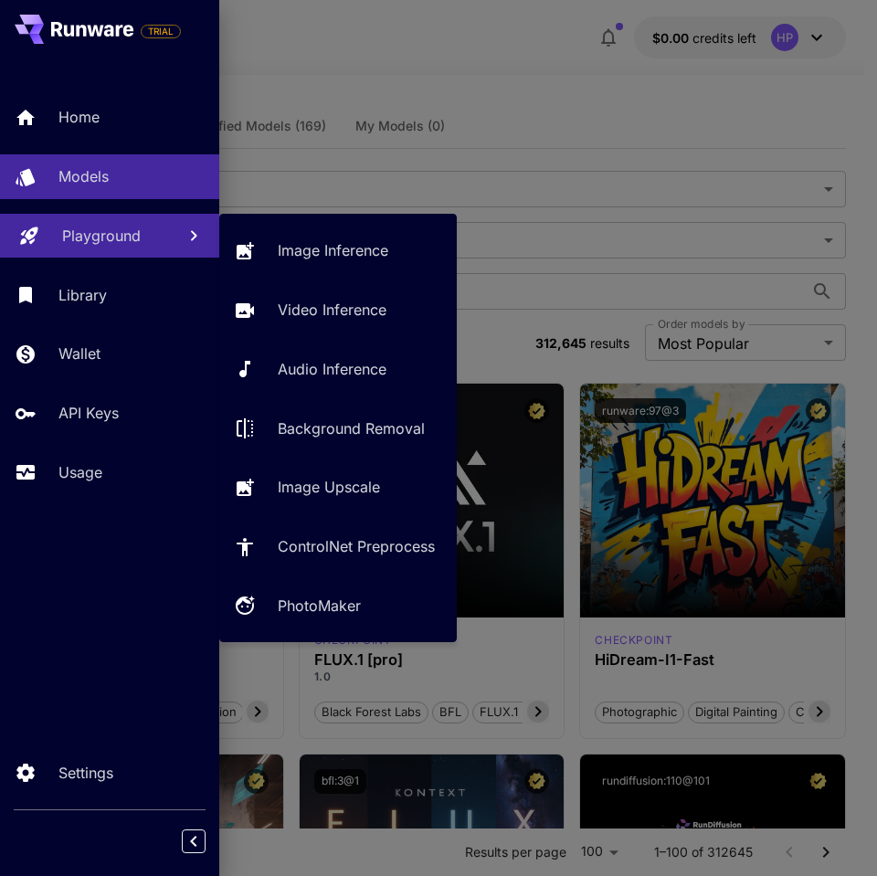
click at [119, 229] on p "Playground" at bounding box center [101, 236] width 79 height 22
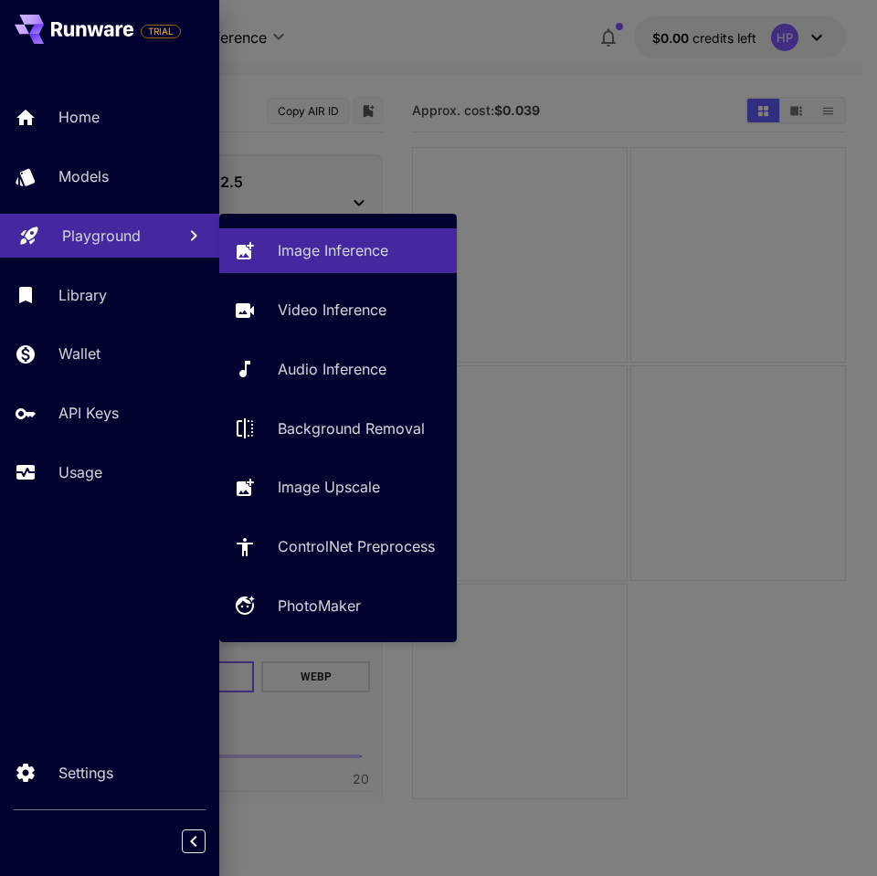
drag, startPoint x: 108, startPoint y: 234, endPoint x: 143, endPoint y: 252, distance: 39.2
click at [108, 235] on p "Playground" at bounding box center [101, 236] width 79 height 22
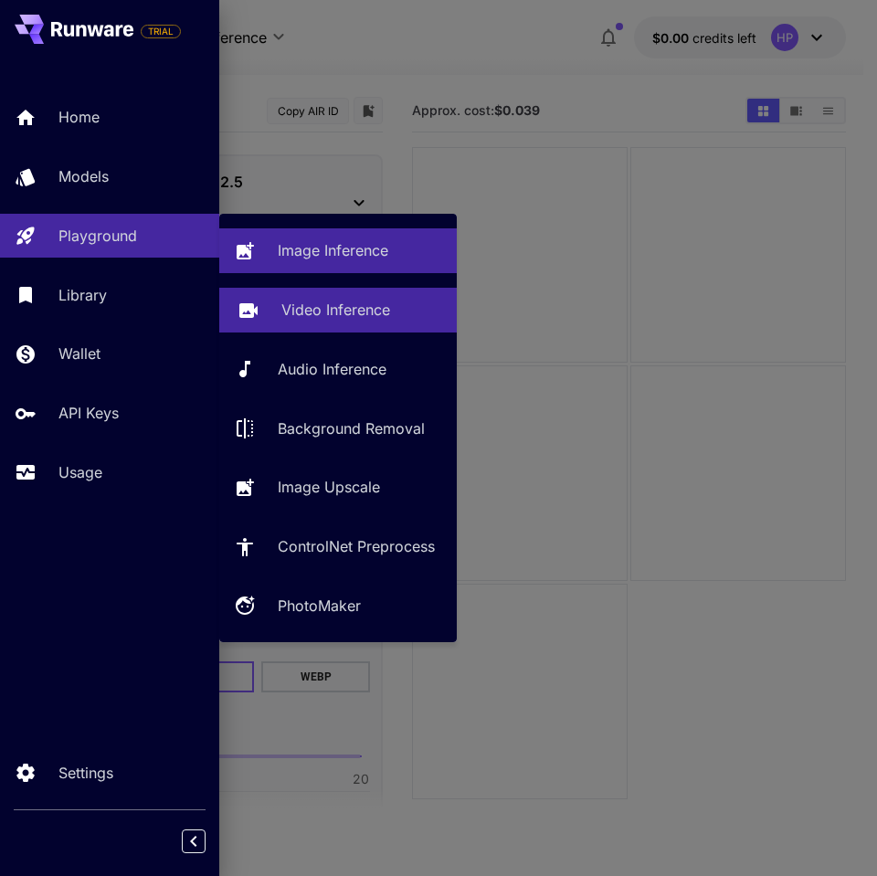
click at [294, 301] on p "Video Inference" at bounding box center [335, 310] width 109 height 22
type input "**********"
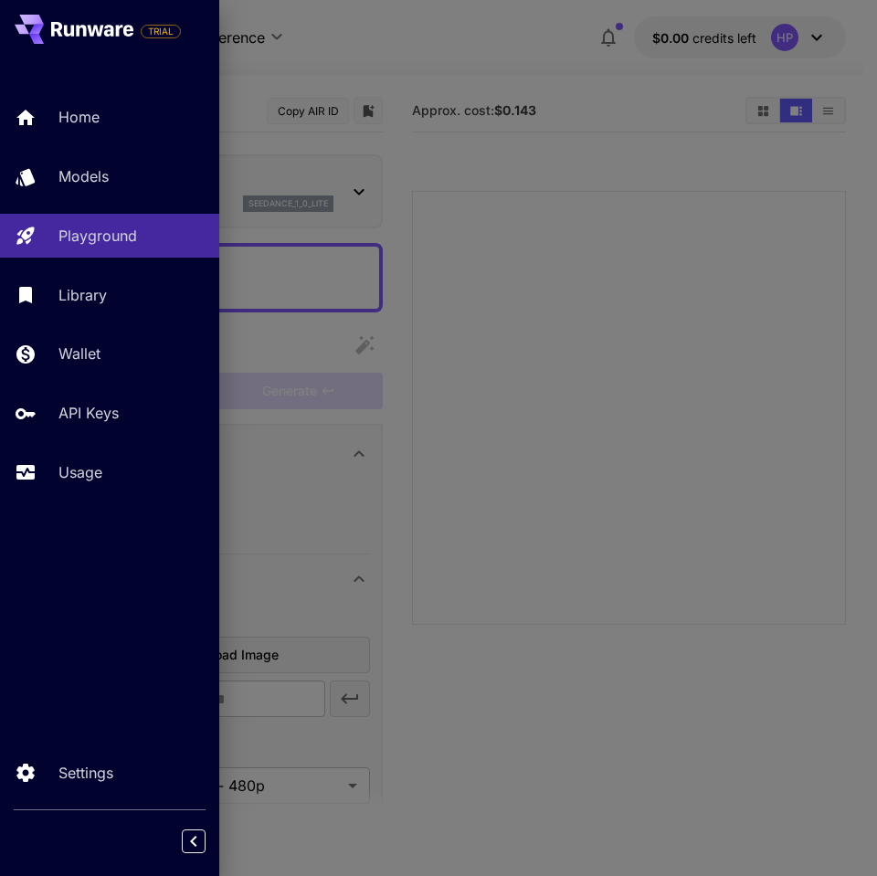
click at [481, 43] on div at bounding box center [438, 438] width 877 height 876
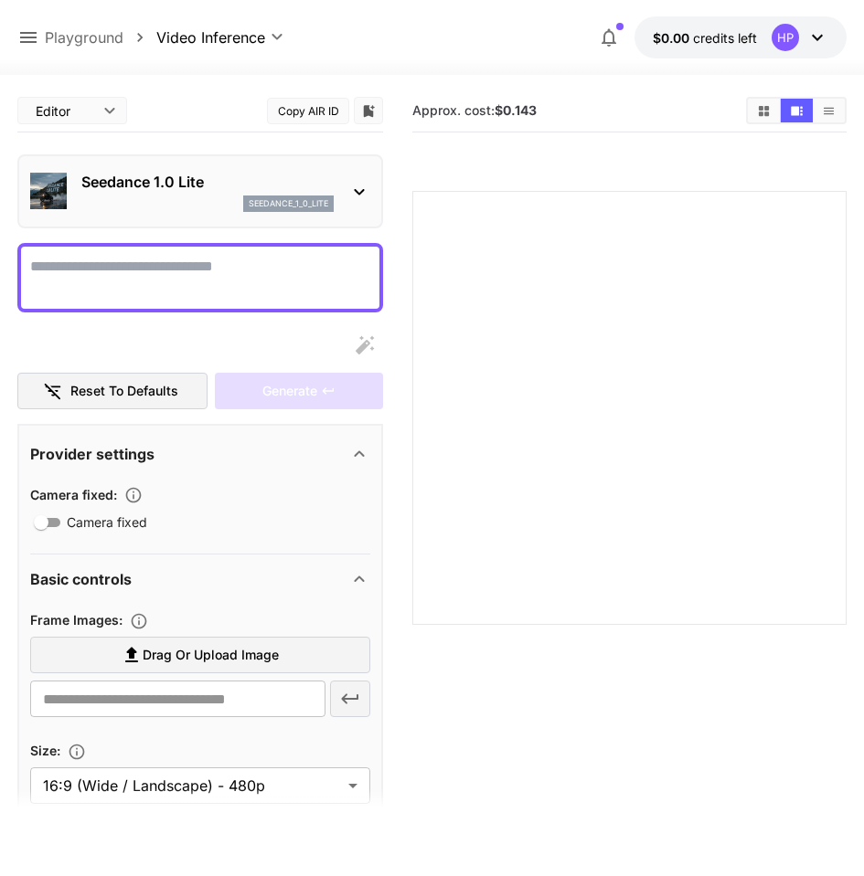
click at [234, 190] on p "Seedance 1.0 Lite" at bounding box center [207, 182] width 252 height 22
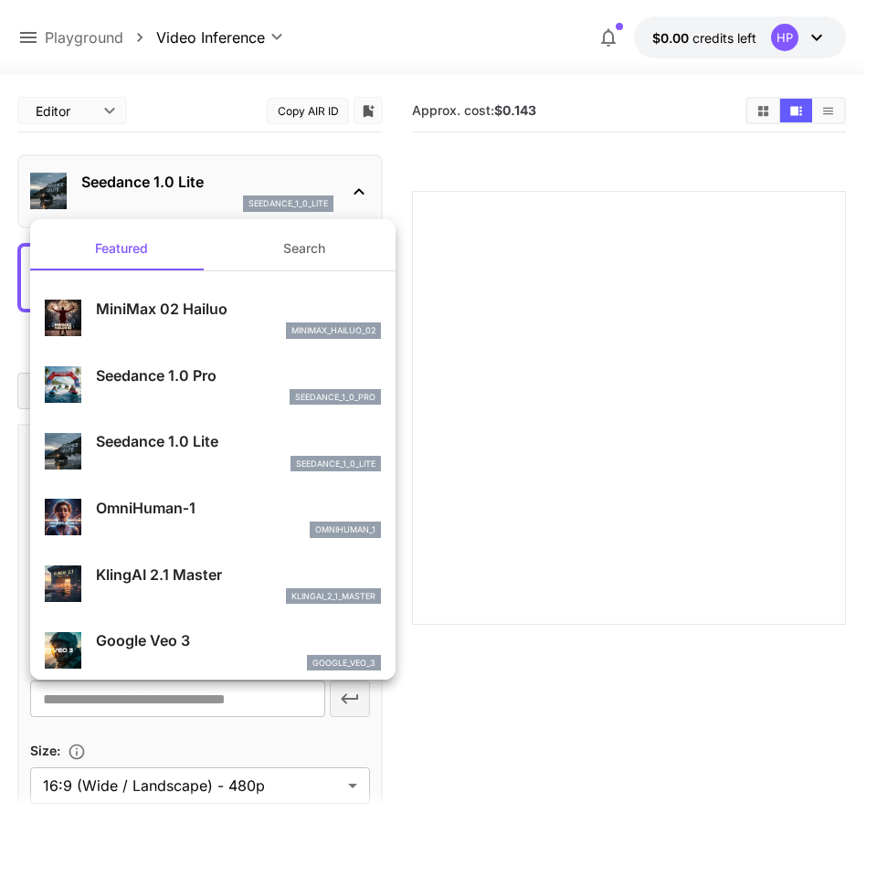
click at [235, 191] on div at bounding box center [438, 438] width 877 height 876
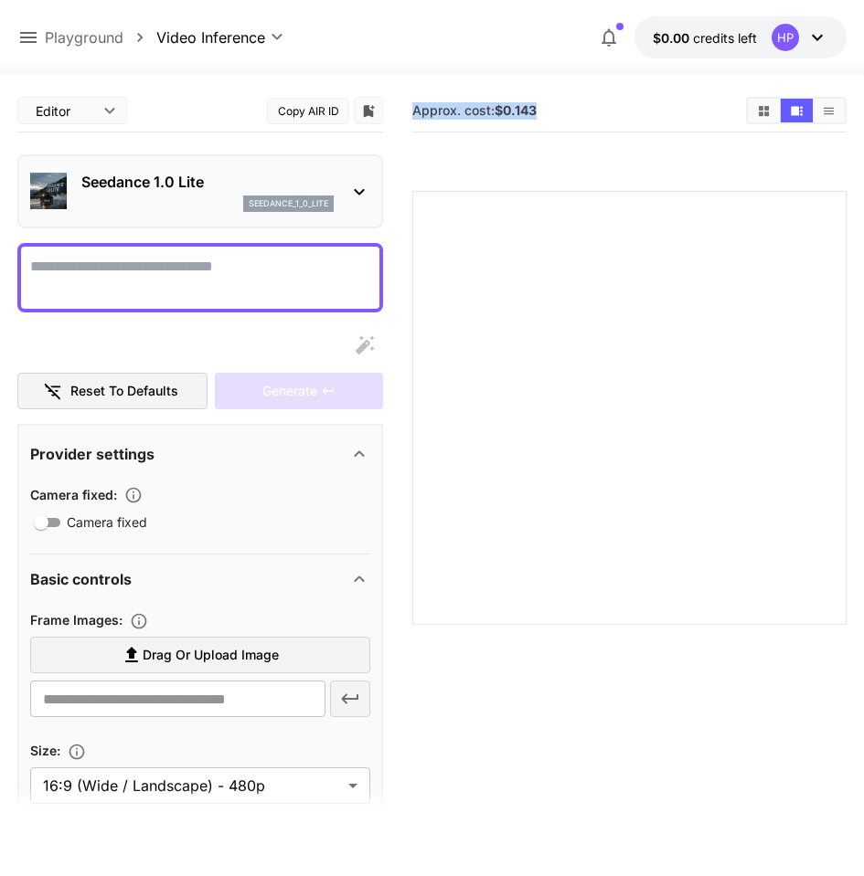
drag, startPoint x: 545, startPoint y: 110, endPoint x: 426, endPoint y: 110, distance: 118.8
click at [404, 110] on main "**********" at bounding box center [431, 535] width 829 height 891
click at [504, 122] on div "Approx. cost: $0.143" at bounding box center [629, 110] width 434 height 27
click at [296, 191] on p "Seedance 1.0 Lite" at bounding box center [207, 182] width 252 height 22
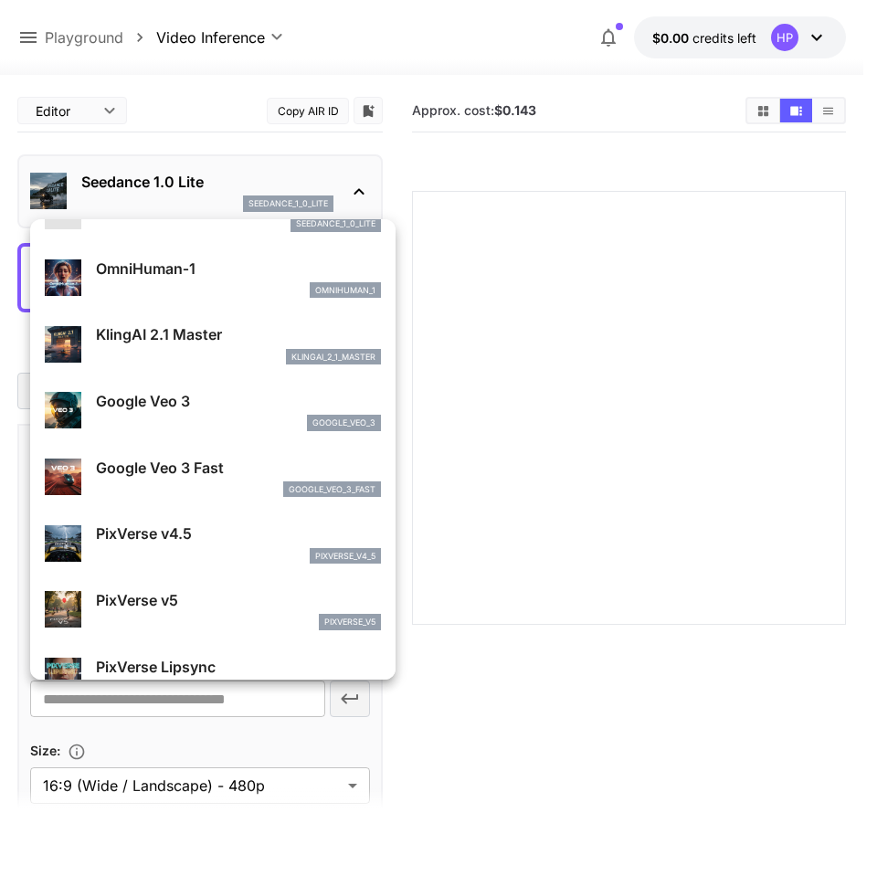
scroll to position [143, 0]
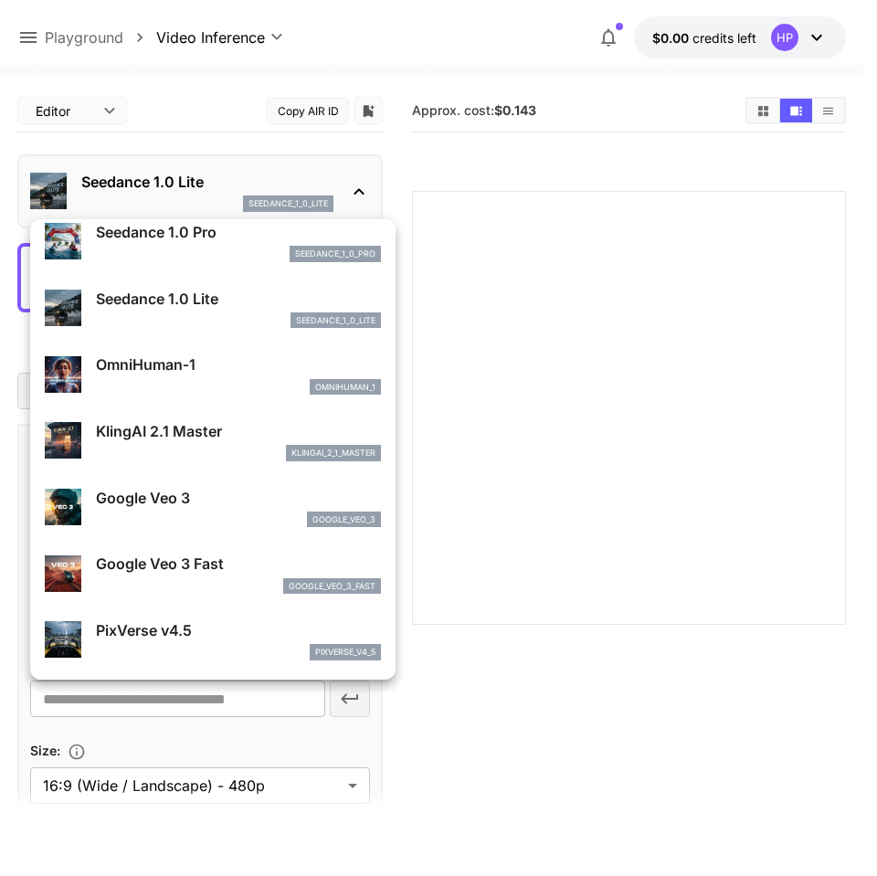
click at [445, 404] on div at bounding box center [438, 438] width 877 height 876
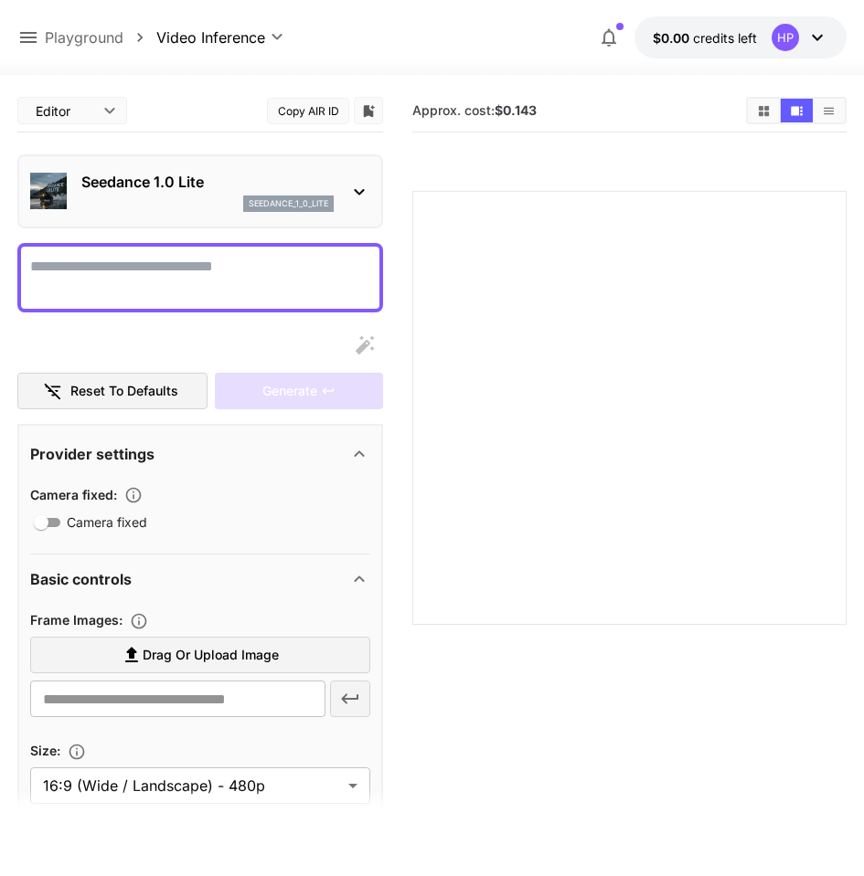
click at [469, 230] on div at bounding box center [629, 408] width 434 height 434
click at [303, 203] on p "seedance_1_0_lite" at bounding box center [289, 203] width 80 height 13
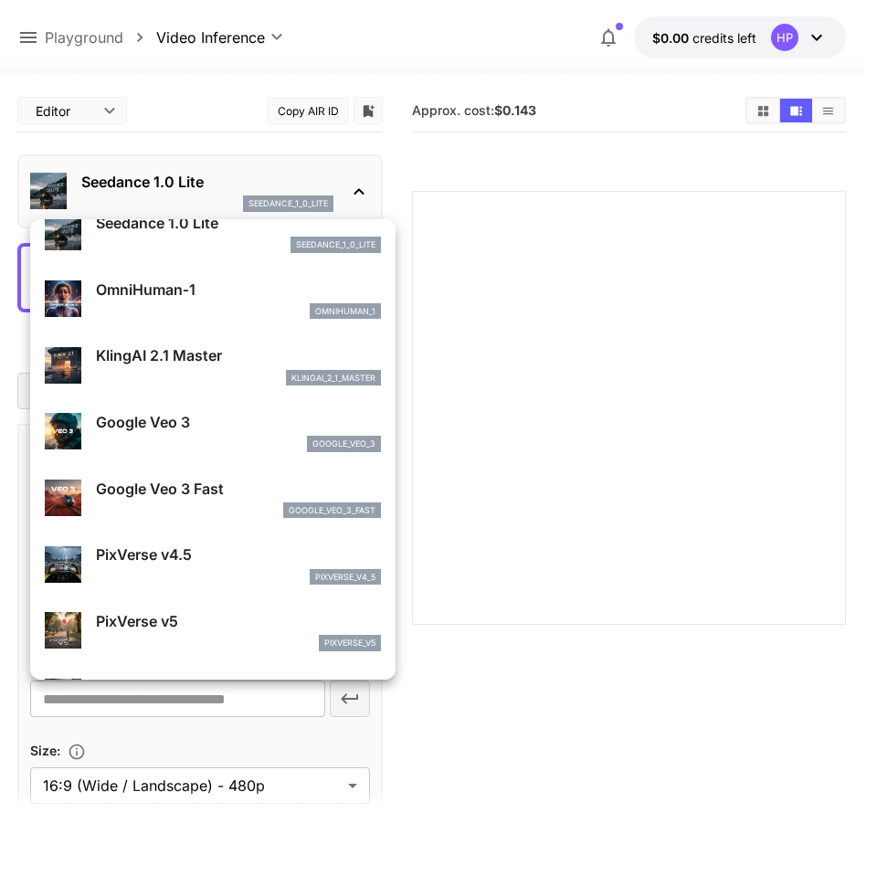
scroll to position [329, 0]
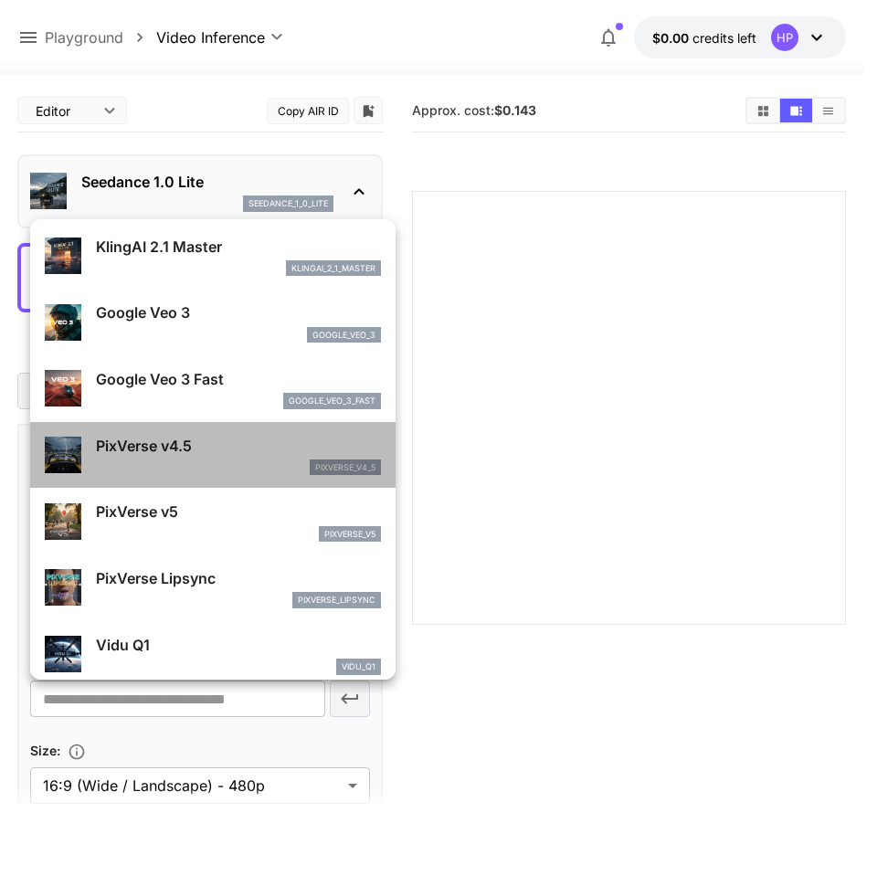
click at [220, 469] on div "pixverse_v4_5" at bounding box center [238, 468] width 285 height 16
type input "**********"
type input "****"
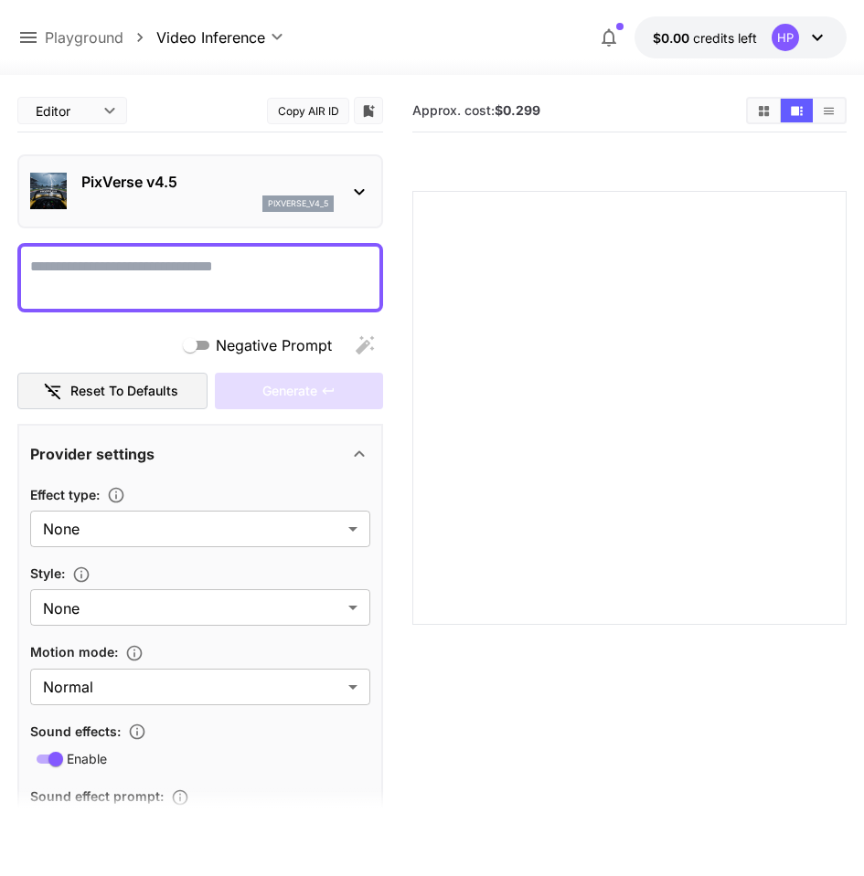
click at [264, 281] on textarea "Negative Prompt" at bounding box center [200, 278] width 340 height 44
click at [207, 206] on div "pixverse_v4_5" at bounding box center [207, 204] width 252 height 16
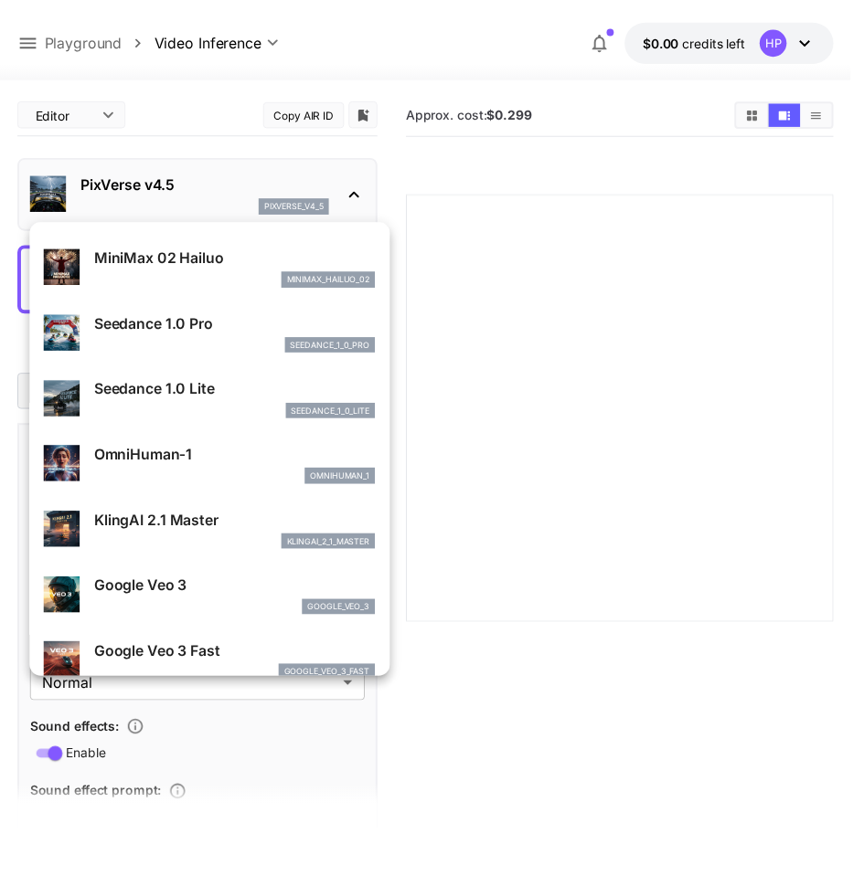
scroll to position [0, 0]
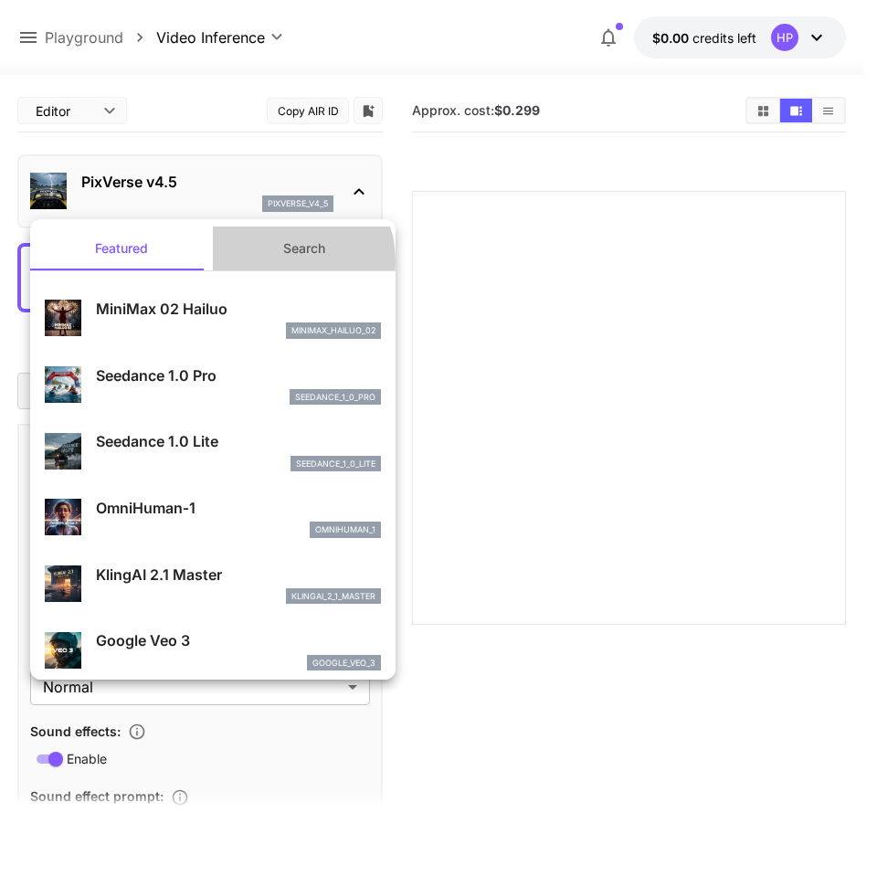
click at [280, 260] on button "Search" at bounding box center [304, 249] width 183 height 44
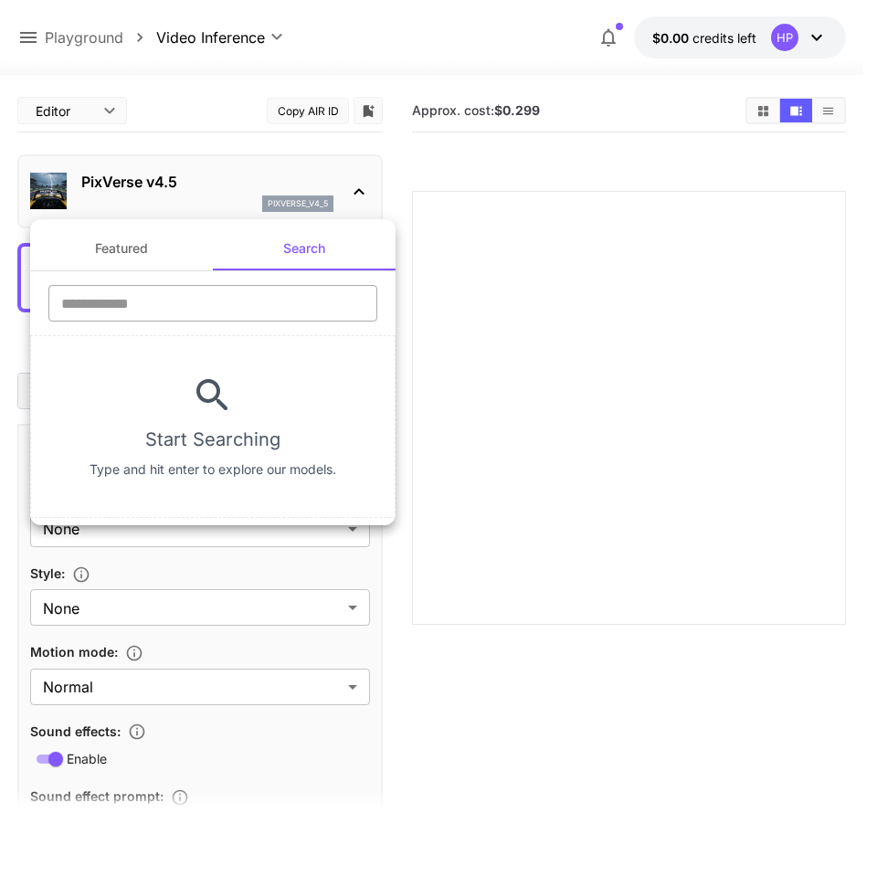
click at [220, 295] on input "text" at bounding box center [212, 303] width 329 height 37
type input "********"
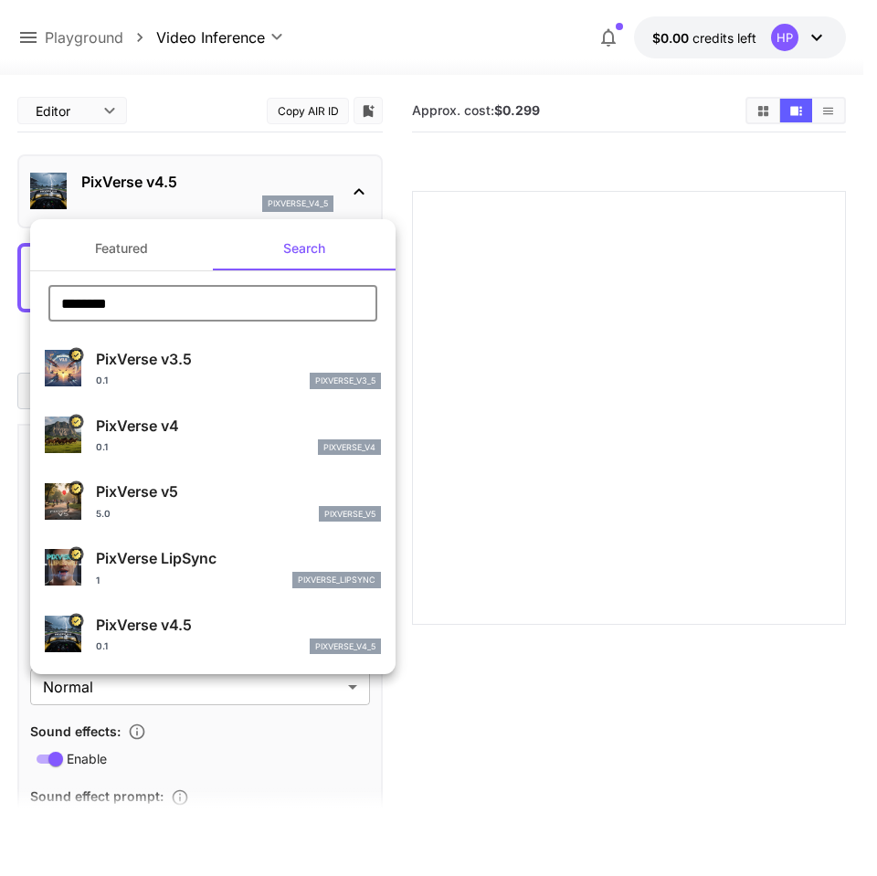
click at [244, 497] on p "PixVerse v5" at bounding box center [238, 492] width 285 height 22
type input "**********"
type input "***"
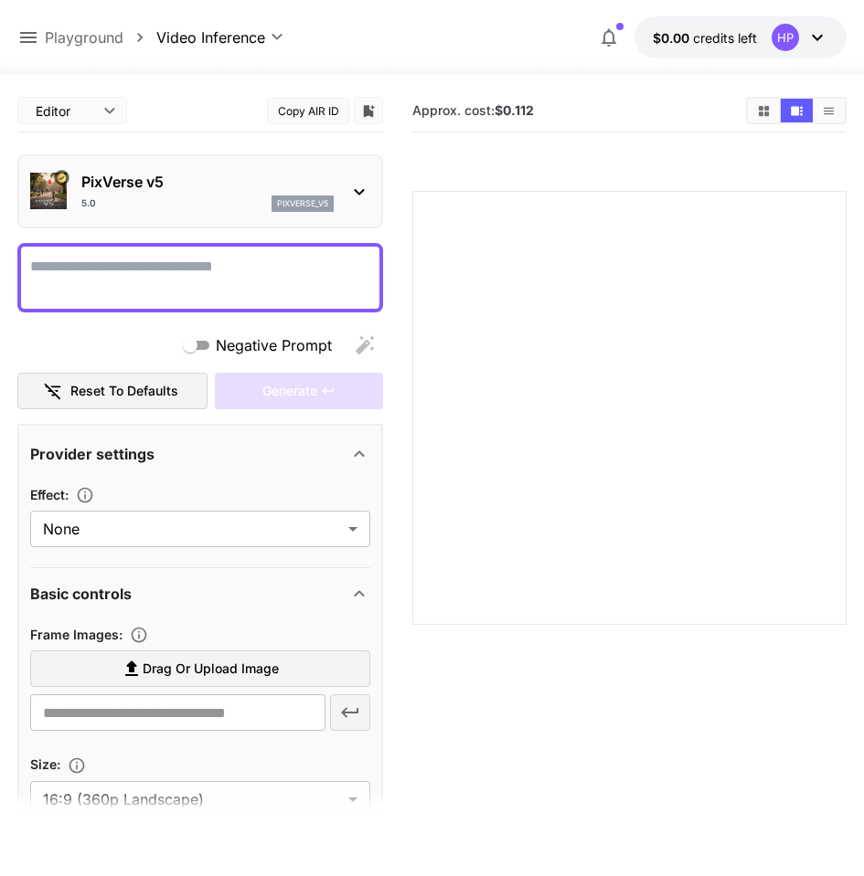
click at [558, 158] on section at bounding box center [629, 386] width 434 height 478
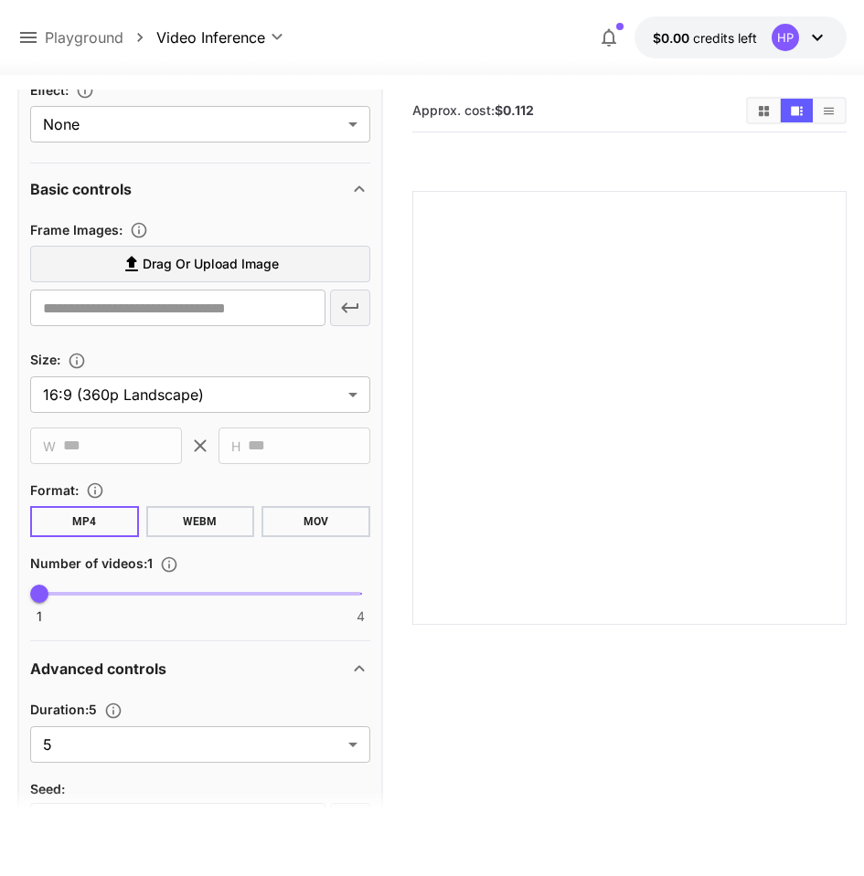
scroll to position [536, 0]
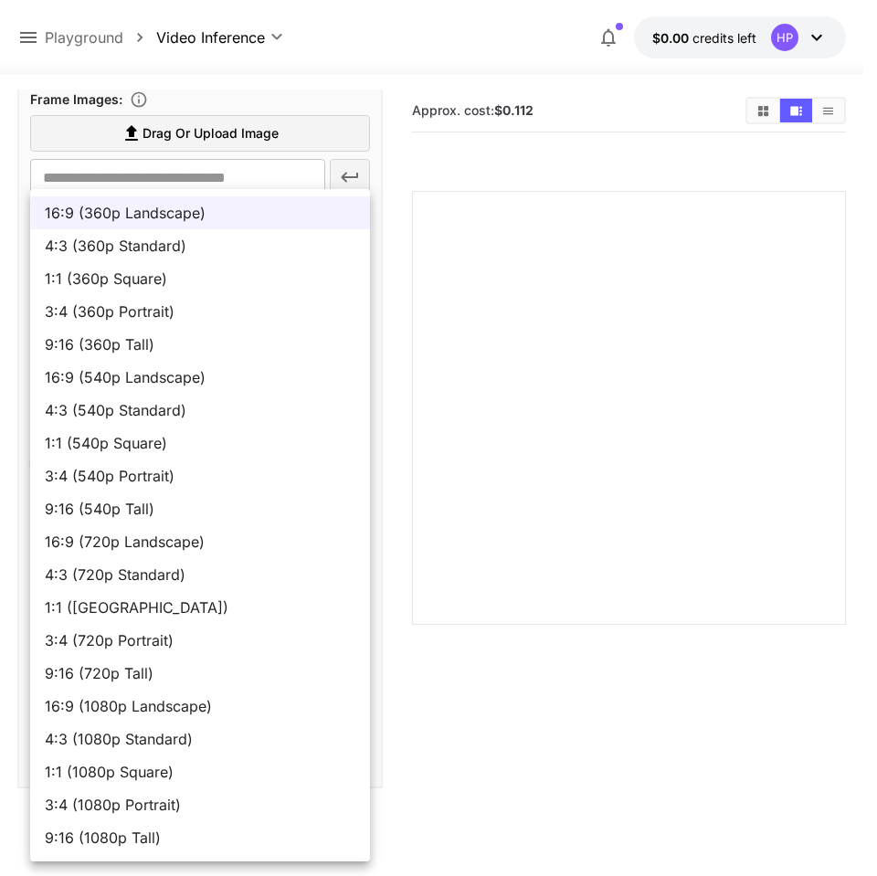
click at [264, 264] on body "**********" at bounding box center [438, 510] width 877 height 1021
click at [518, 316] on div at bounding box center [438, 438] width 877 height 876
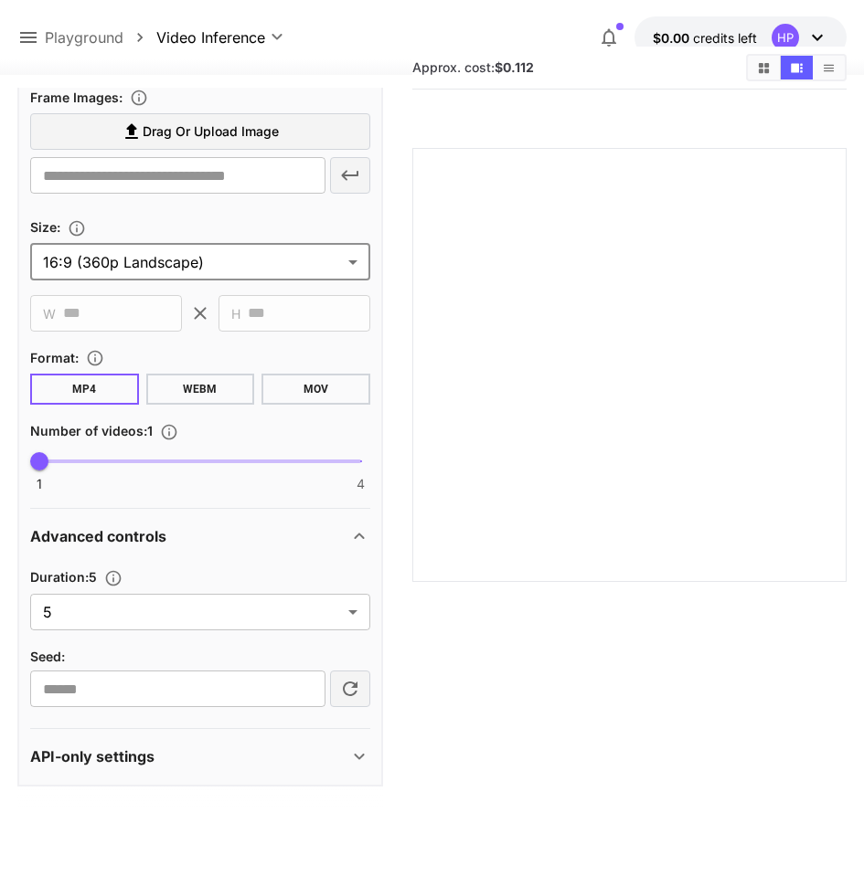
scroll to position [0, 0]
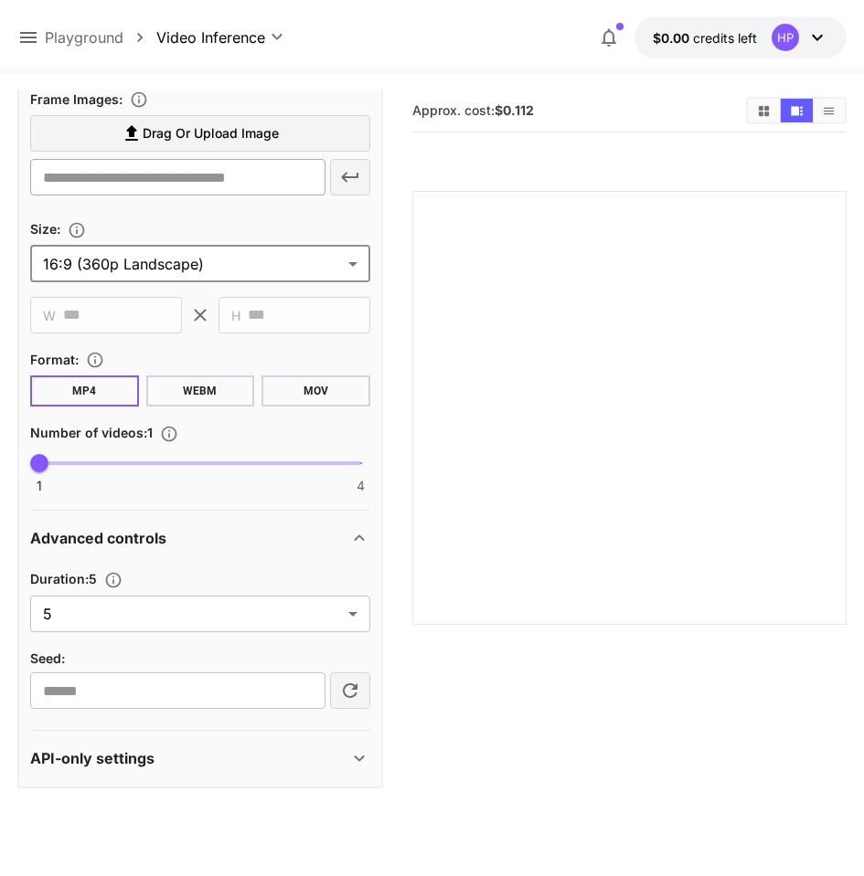
click at [233, 177] on input "text" at bounding box center [177, 177] width 295 height 37
click at [515, 250] on div at bounding box center [629, 408] width 434 height 434
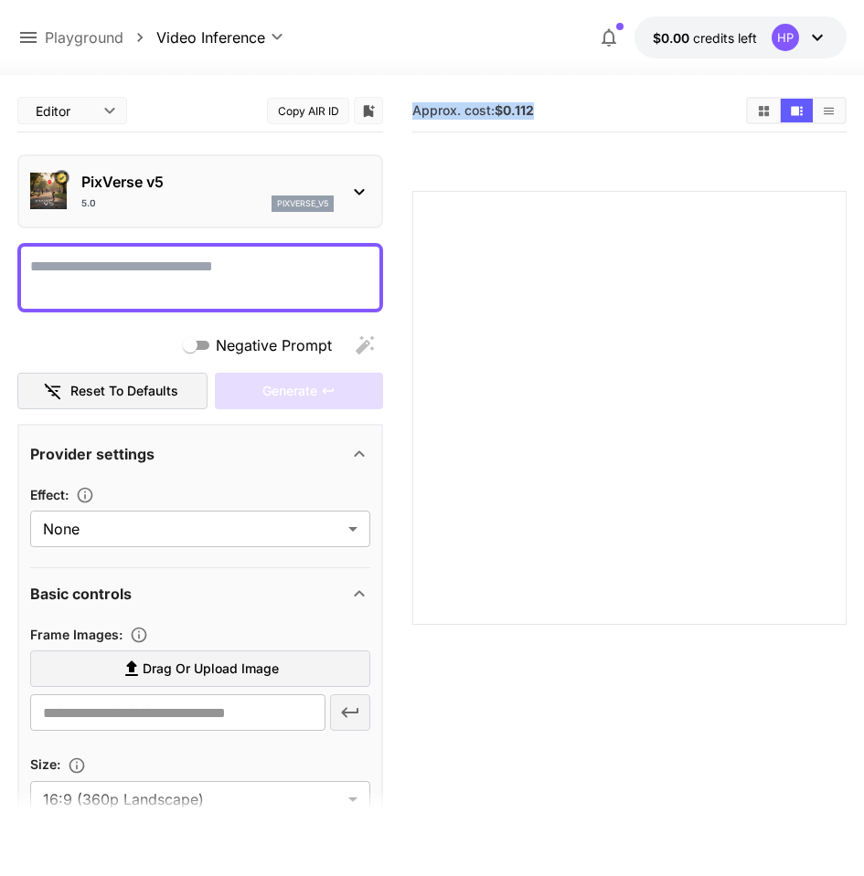
drag, startPoint x: 541, startPoint y: 109, endPoint x: 404, endPoint y: 112, distance: 137.1
click at [404, 112] on main "**********" at bounding box center [431, 535] width 829 height 891
click at [260, 341] on span "Negative Prompt" at bounding box center [274, 346] width 116 height 22
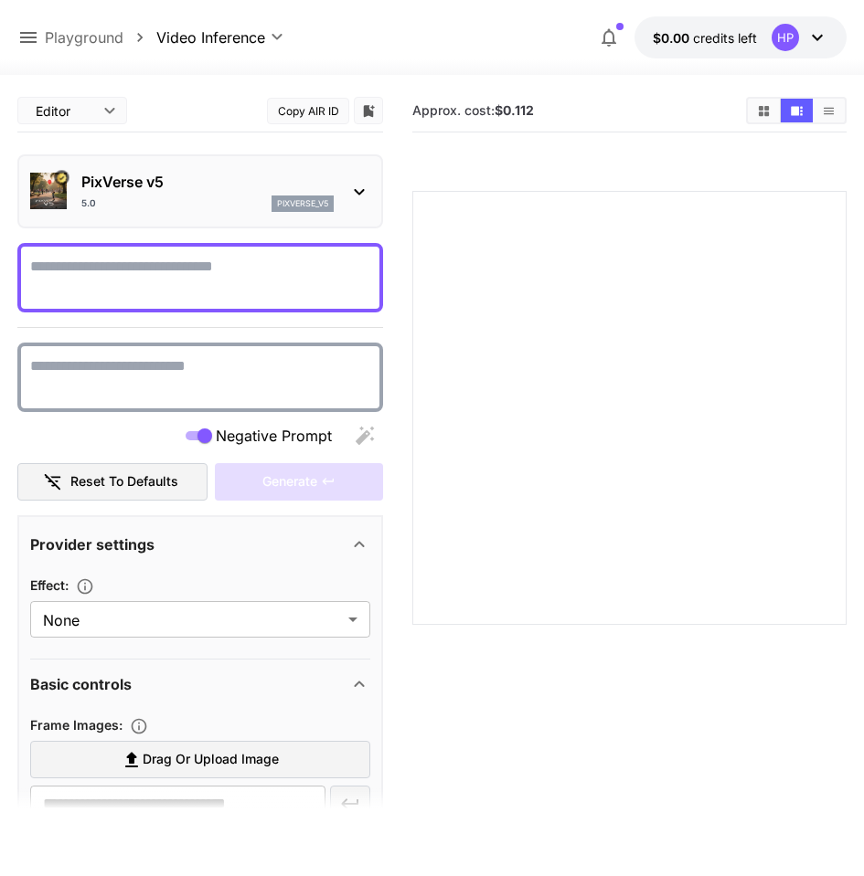
click at [239, 430] on span "Negative Prompt" at bounding box center [274, 436] width 116 height 22
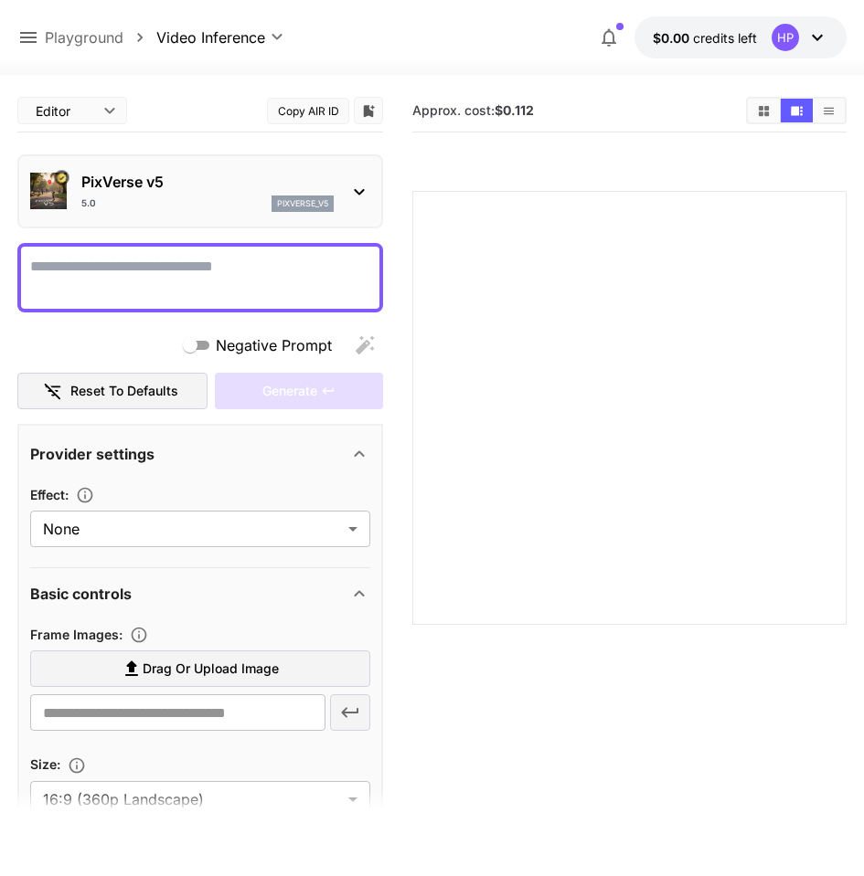
click at [582, 386] on div at bounding box center [629, 408] width 434 height 434
click at [55, 194] on img at bounding box center [48, 191] width 37 height 37
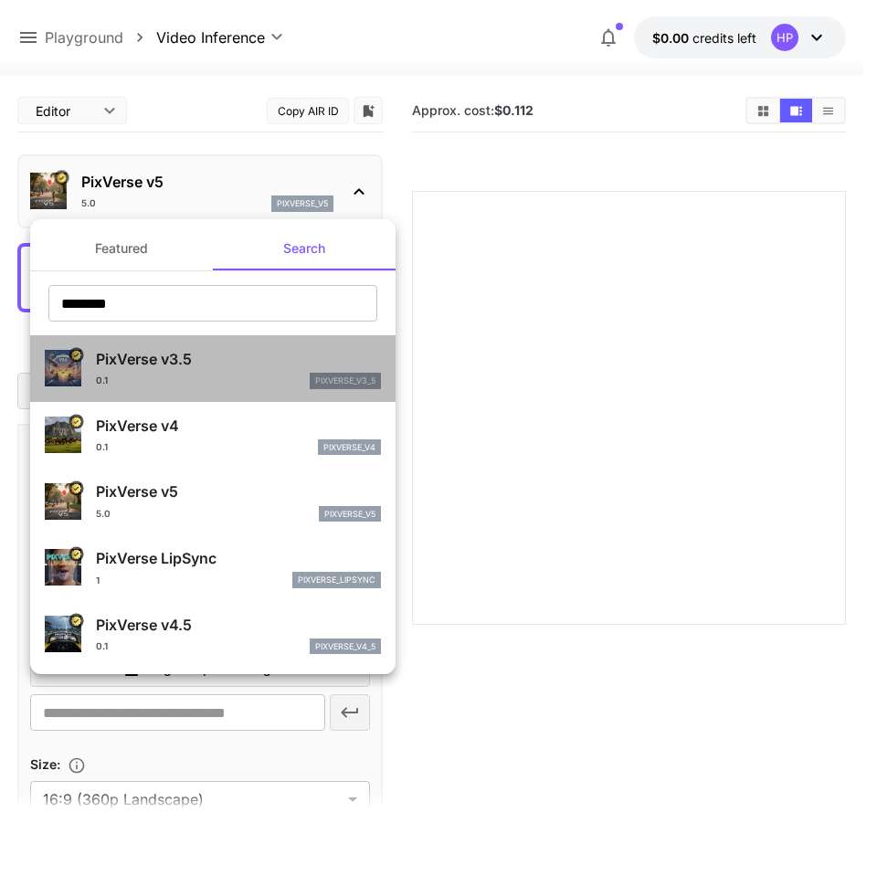
click at [134, 375] on div "0.1 pixverse_v3_5" at bounding box center [238, 381] width 285 height 16
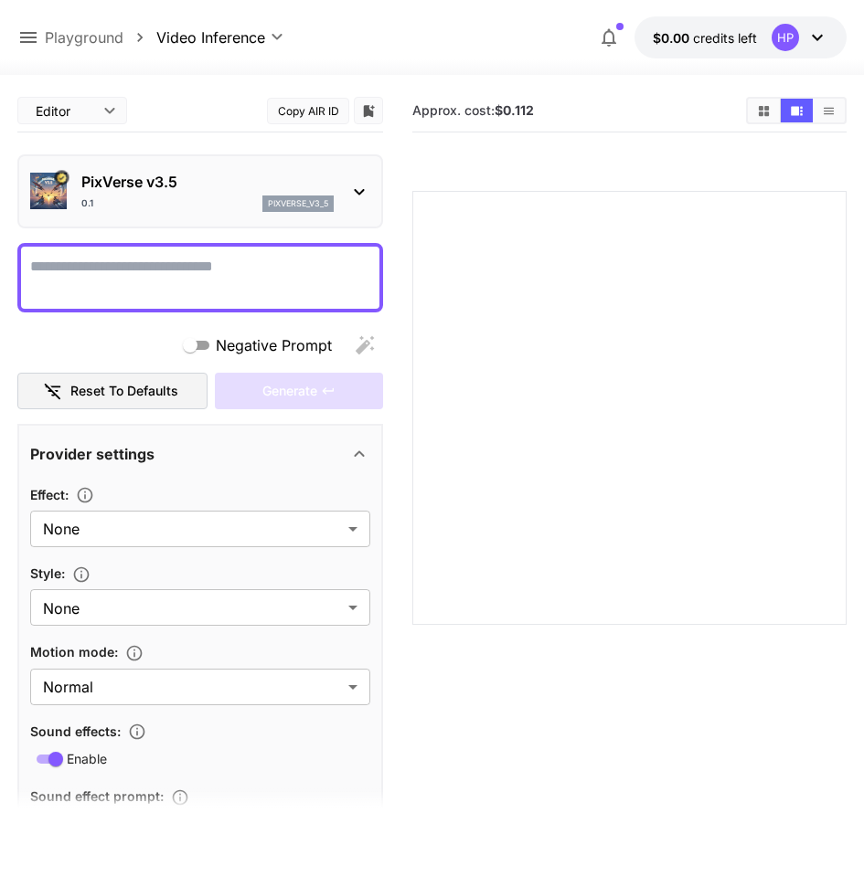
click at [554, 247] on div at bounding box center [629, 408] width 434 height 434
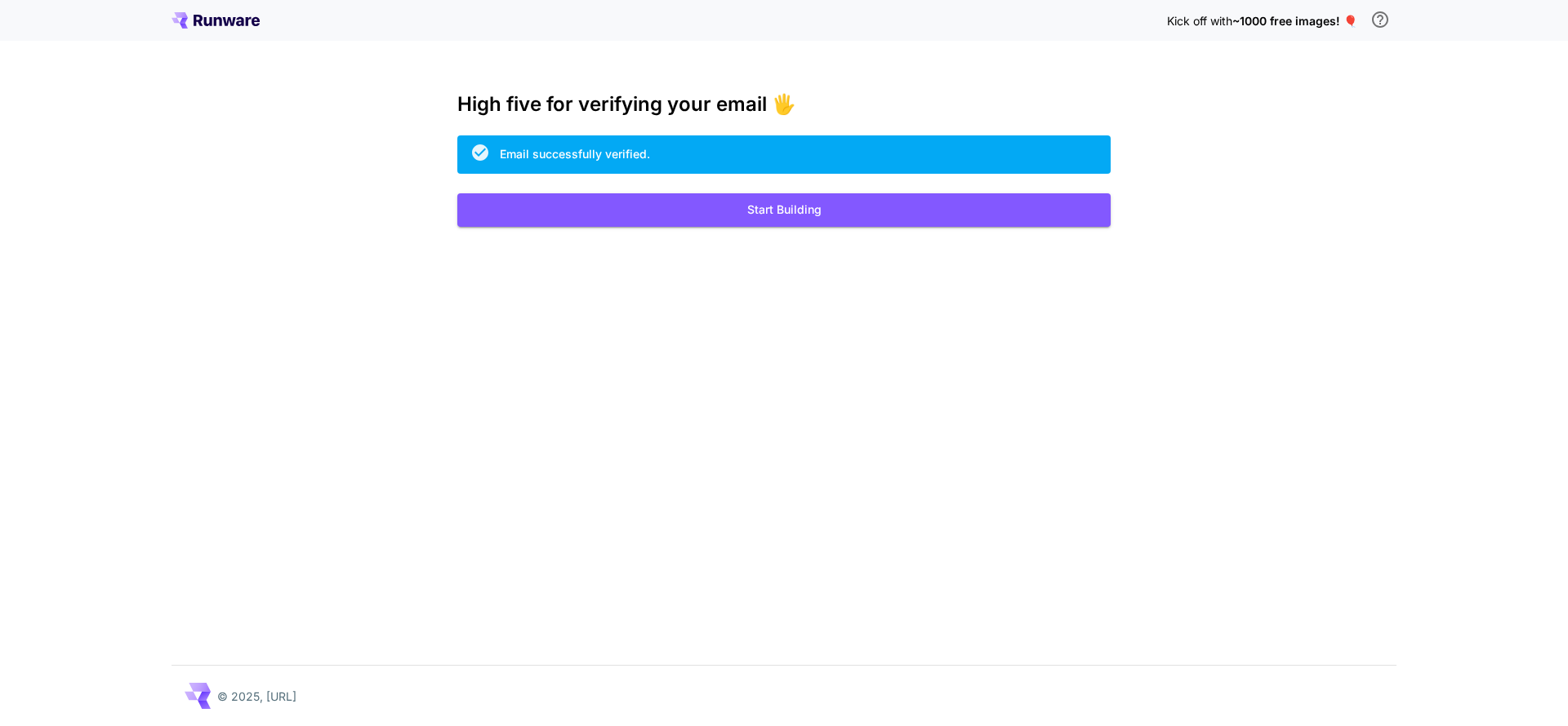
click at [637, 294] on div "Kick off with ~1000 free images! 🎈 High five for verifying your email 🖐️ Email …" at bounding box center [784, 363] width 1568 height 726
click at [1214, 21] on span "Kick off with" at bounding box center [1199, 21] width 65 height 14
click at [1259, 21] on span "~1000 free images! 🎈" at bounding box center [1295, 21] width 125 height 14
drag, startPoint x: 1346, startPoint y: 17, endPoint x: 1238, endPoint y: 36, distance: 109.7
click at [1346, 18] on span "~1000 free images! 🎈" at bounding box center [1295, 21] width 125 height 14
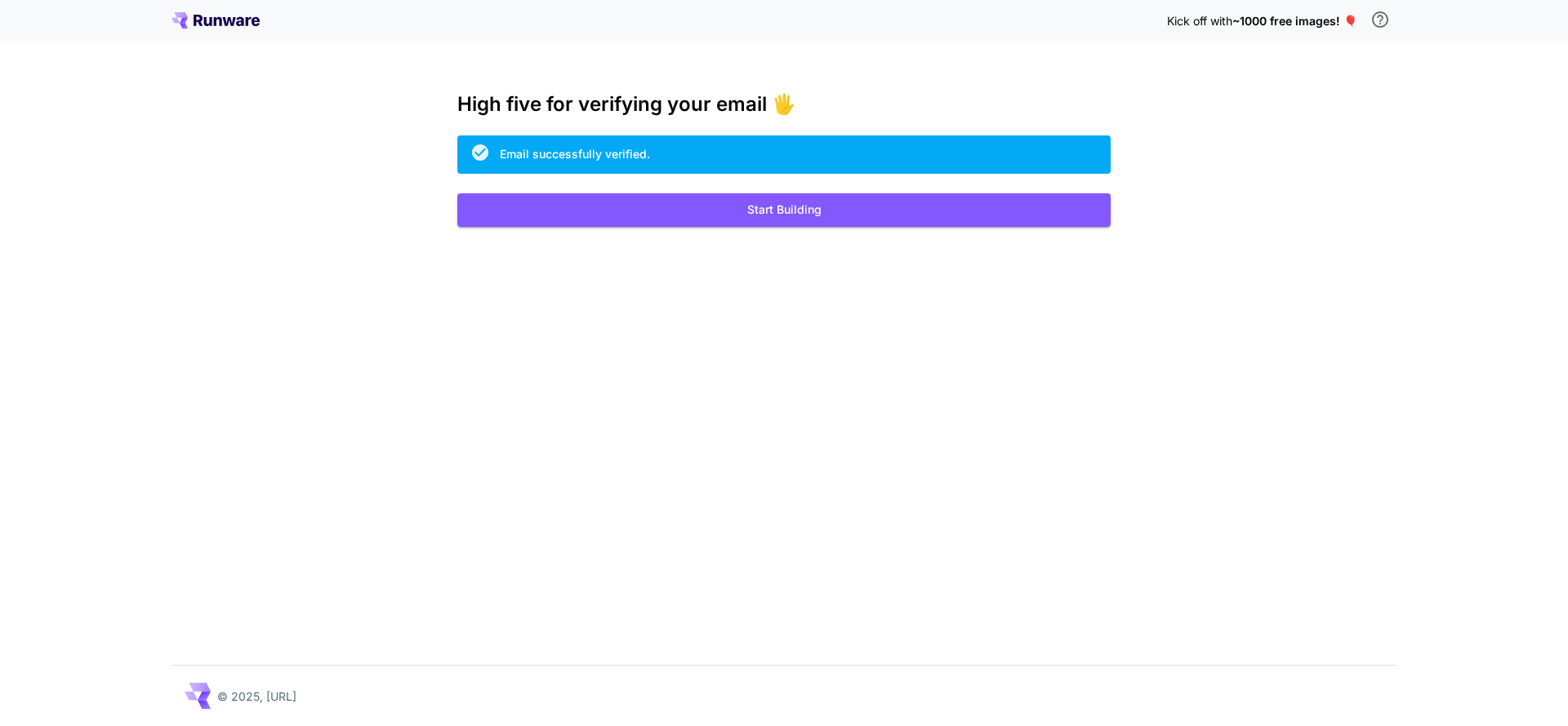
click at [232, 43] on div "Kick off with ~1000 free images! 🎈 High five for verifying your email 🖐️ Email …" at bounding box center [784, 363] width 1568 height 726
click at [246, 31] on div "Kick off with ~1000 free images! 🎈" at bounding box center [784, 21] width 1225 height 34
click at [248, 24] on icon at bounding box center [215, 21] width 88 height 16
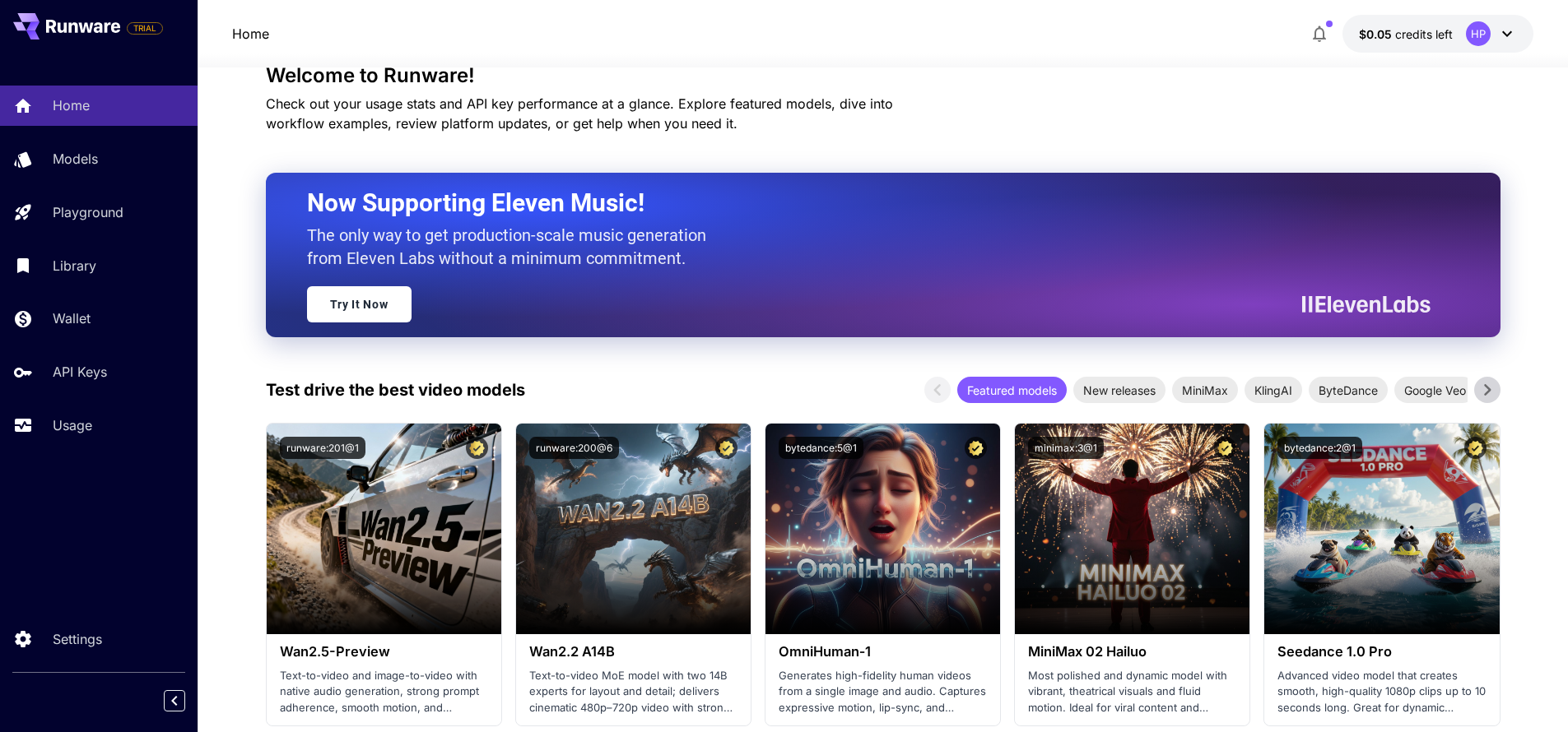
scroll to position [395, 0]
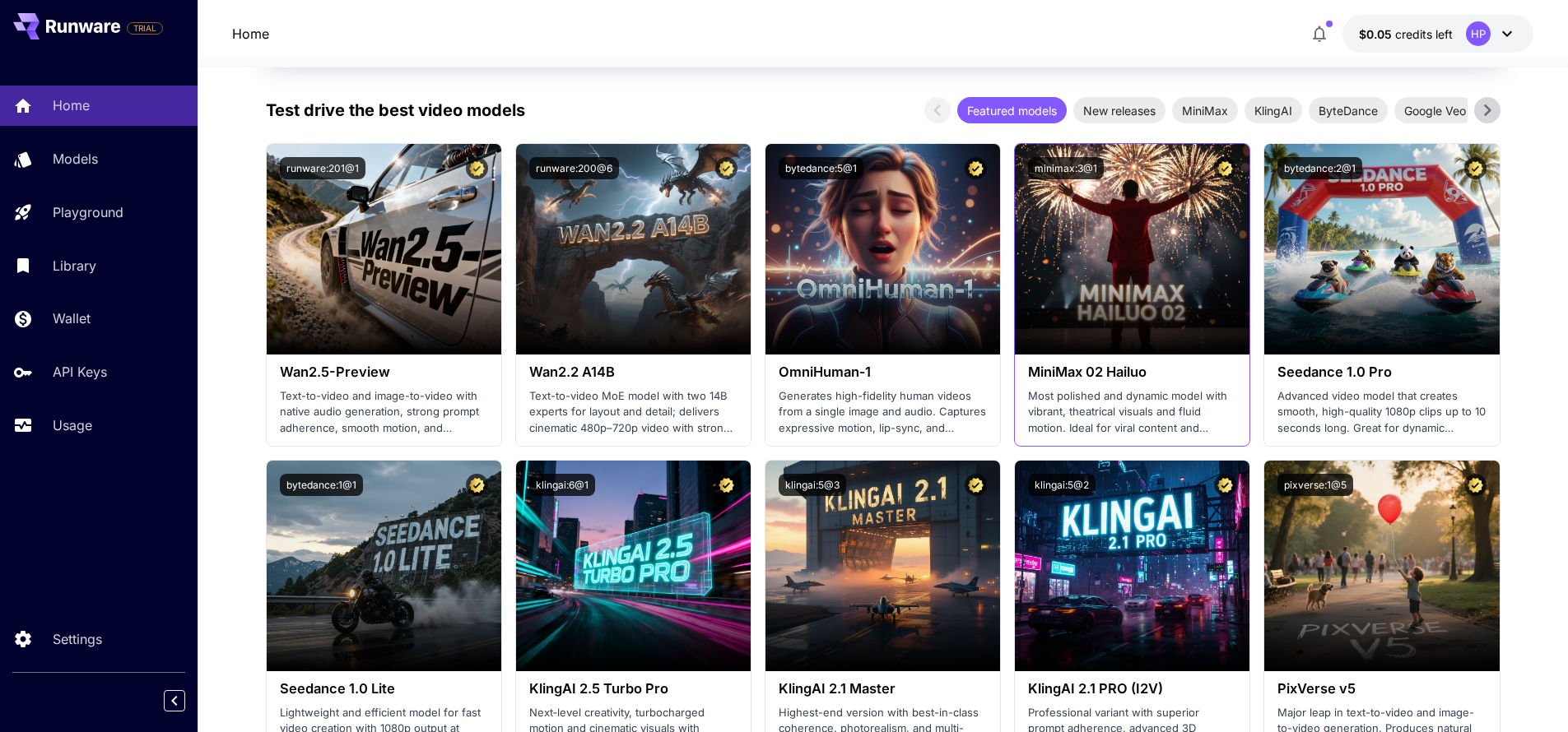
click at [1107, 359] on div "MiniMax 02 Hailuo Most polished and dynamic model with vibrant, theatrical visu…" at bounding box center [1132, 400] width 234 height 91
click at [1096, 374] on h3 "MiniMax 02 Hailuo" at bounding box center [1132, 372] width 208 height 15
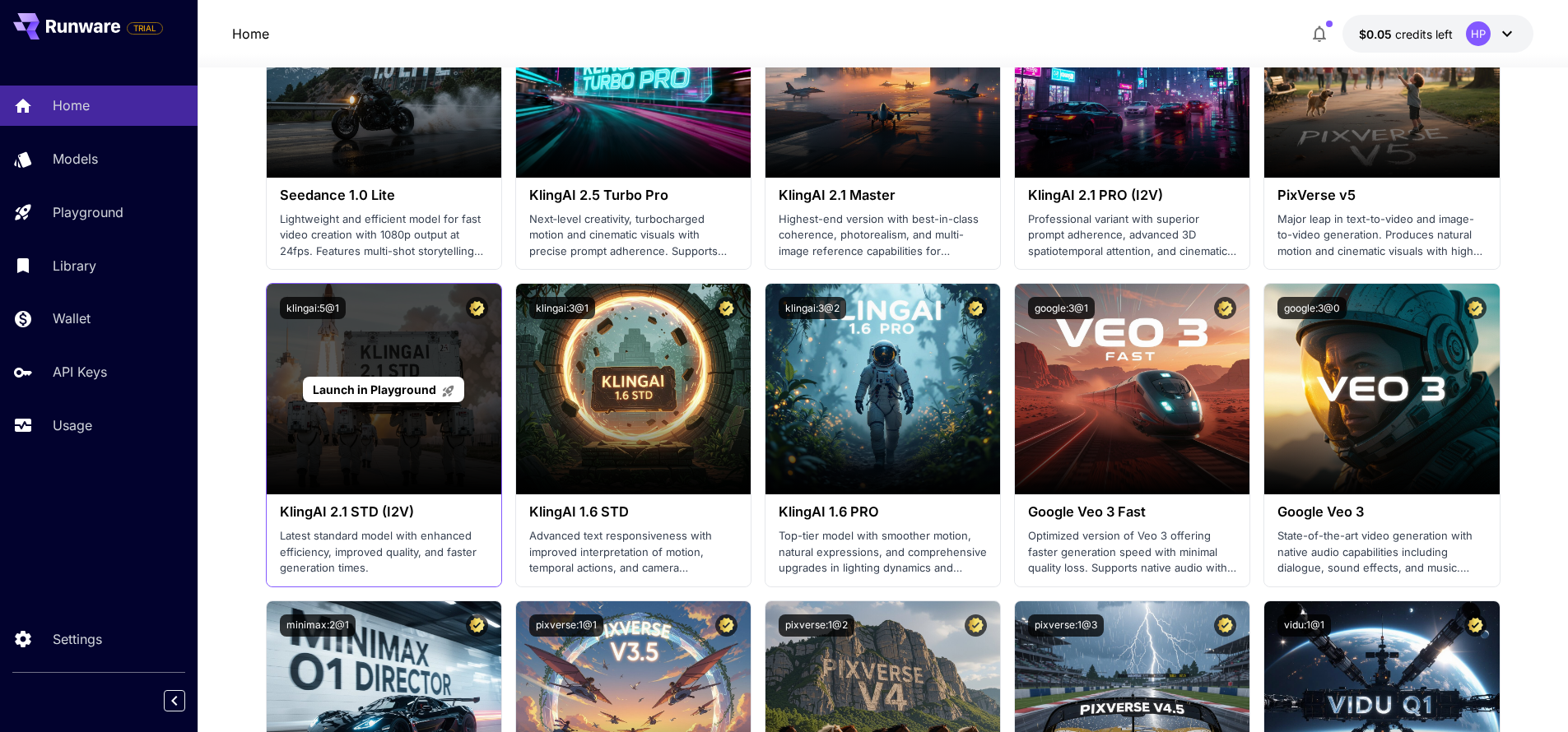
scroll to position [1284, 0]
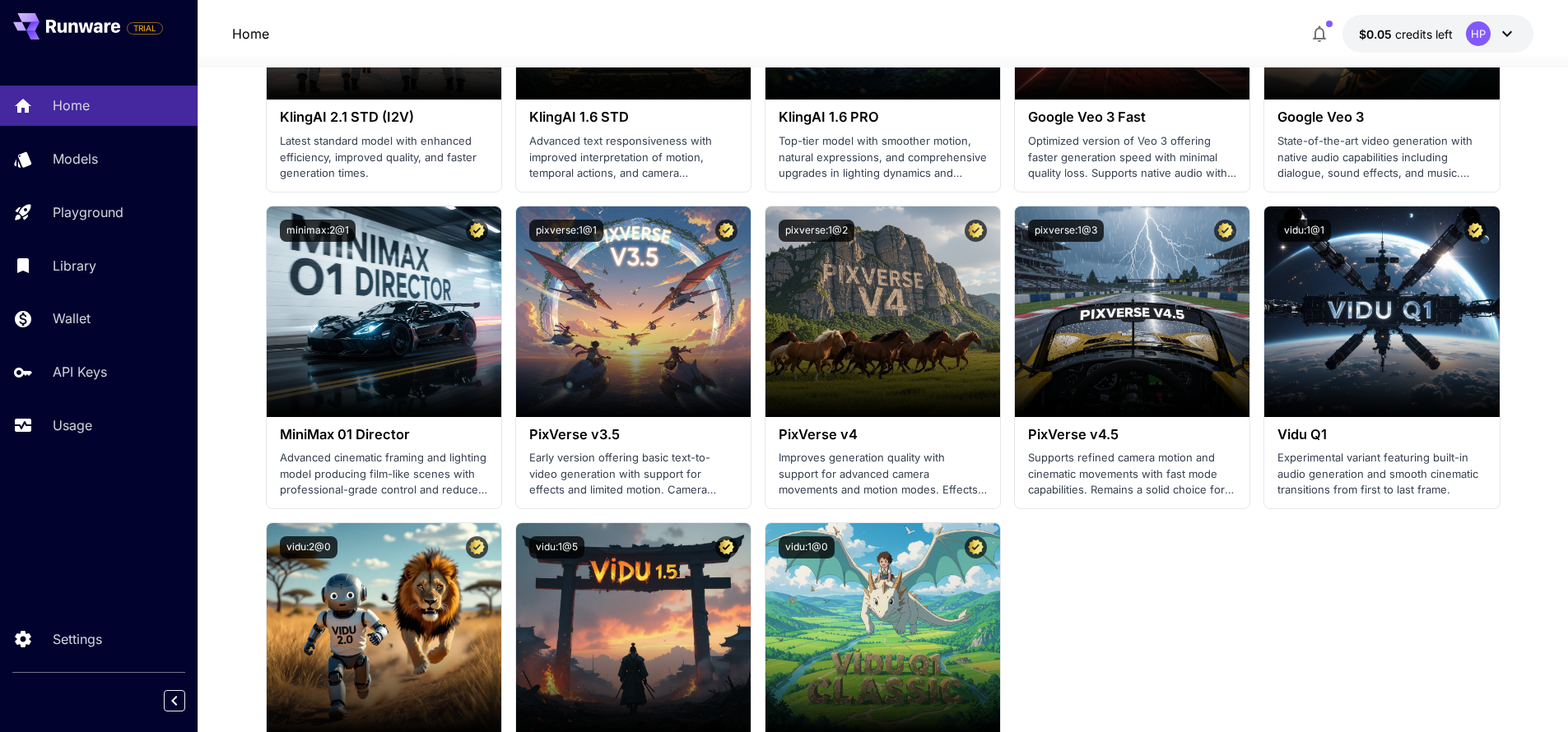
click at [1200, 553] on section "Launch in Playground runware:201@1 Wan2.5-Preview Text-to-video and image-to-vi…" at bounding box center [883, 41] width 1235 height 1572
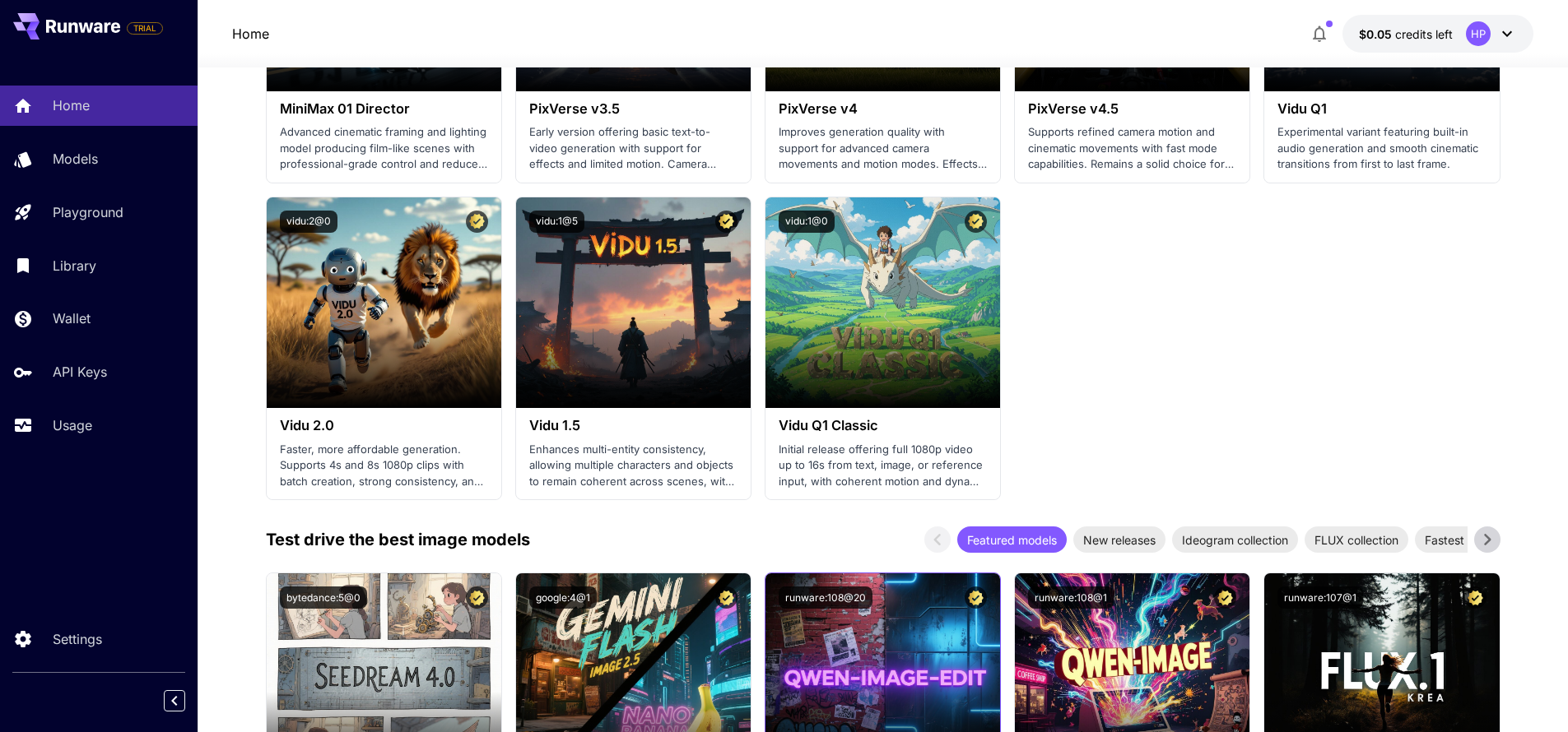
scroll to position [1678, 0]
